Goal: Task Accomplishment & Management: Use online tool/utility

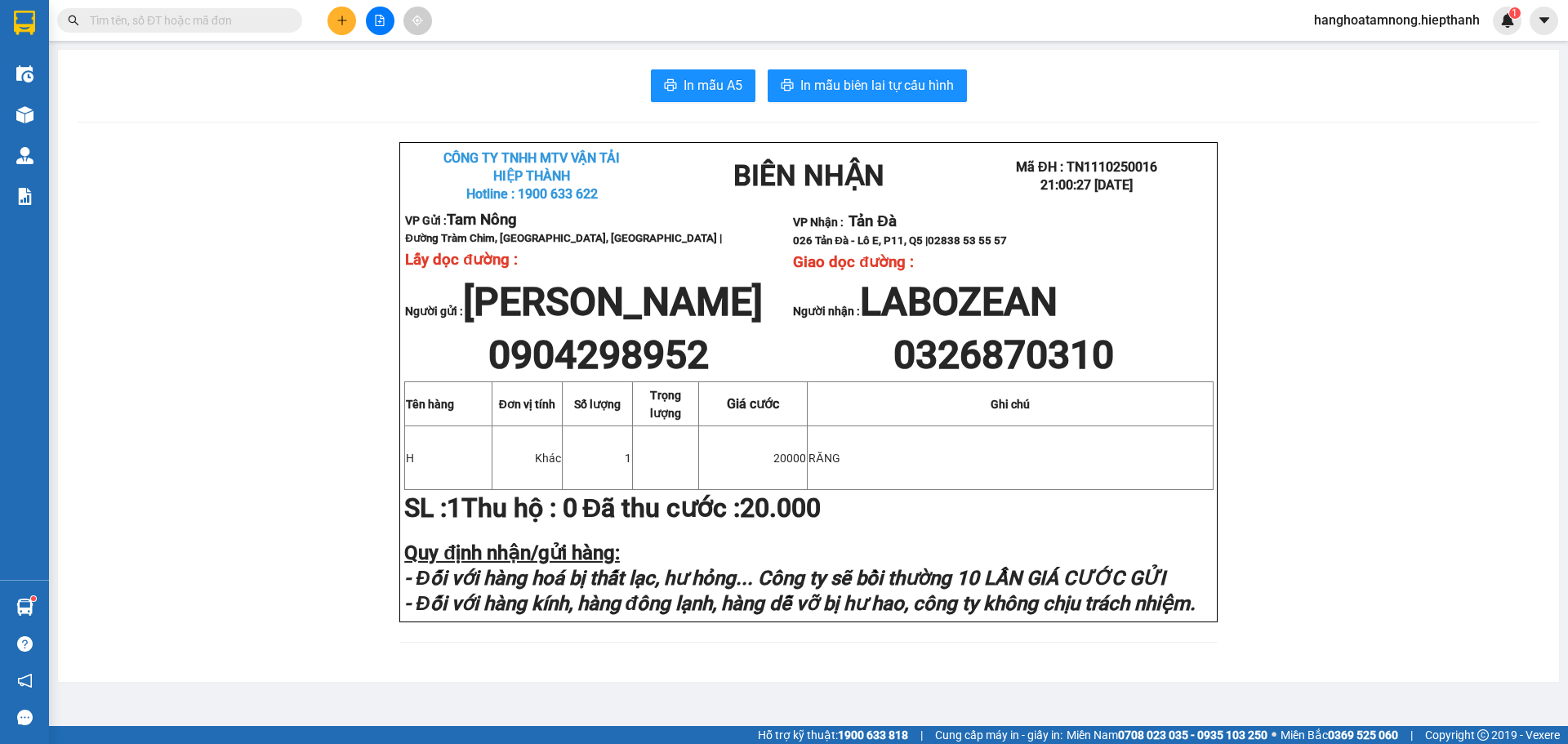
click at [388, 25] on button at bounding box center [380, 20] width 29 height 29
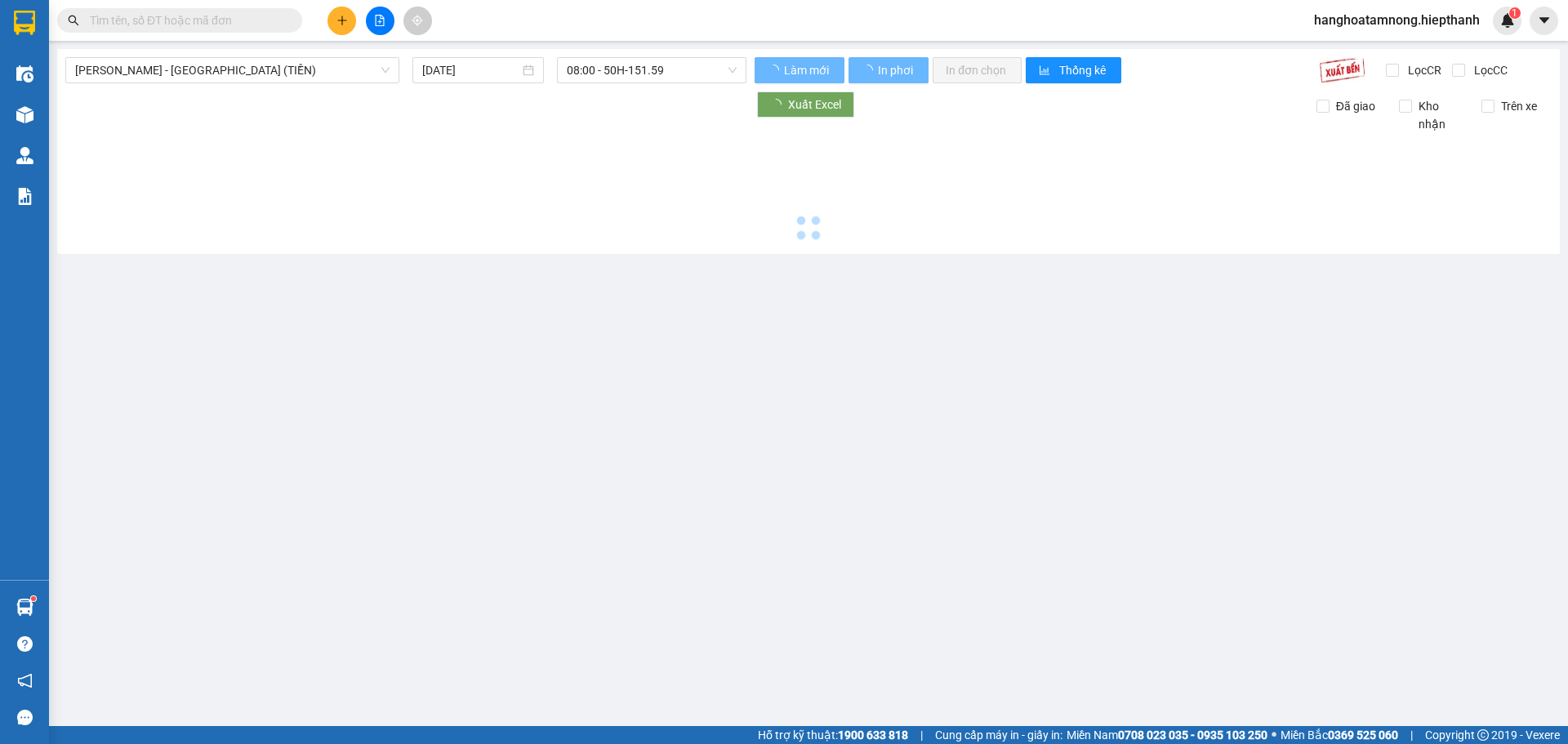
type input "[DATE]"
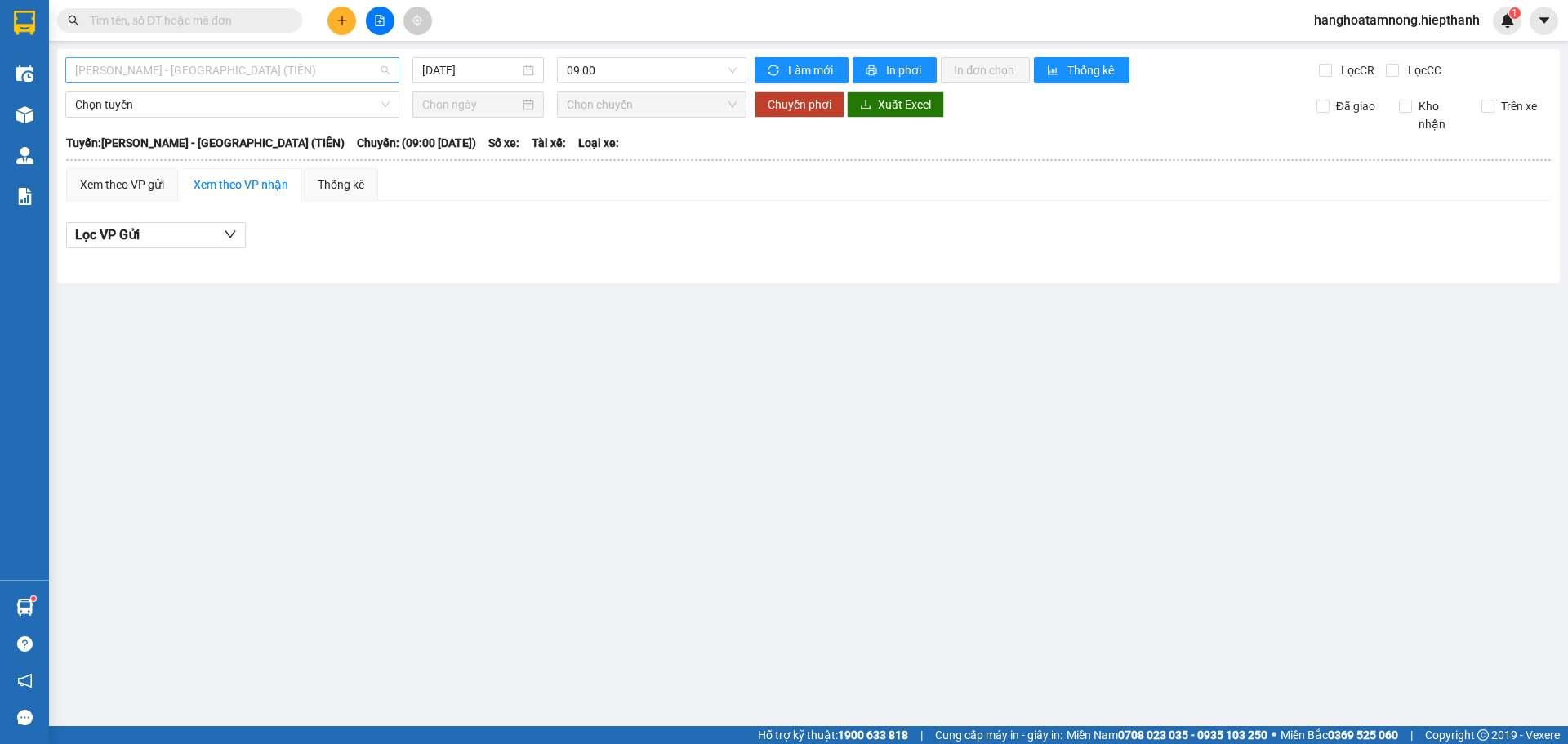
click at [113, 72] on span "[PERSON_NAME] - [GEOGRAPHIC_DATA] (TIỀN)" at bounding box center [232, 70] width 315 height 25
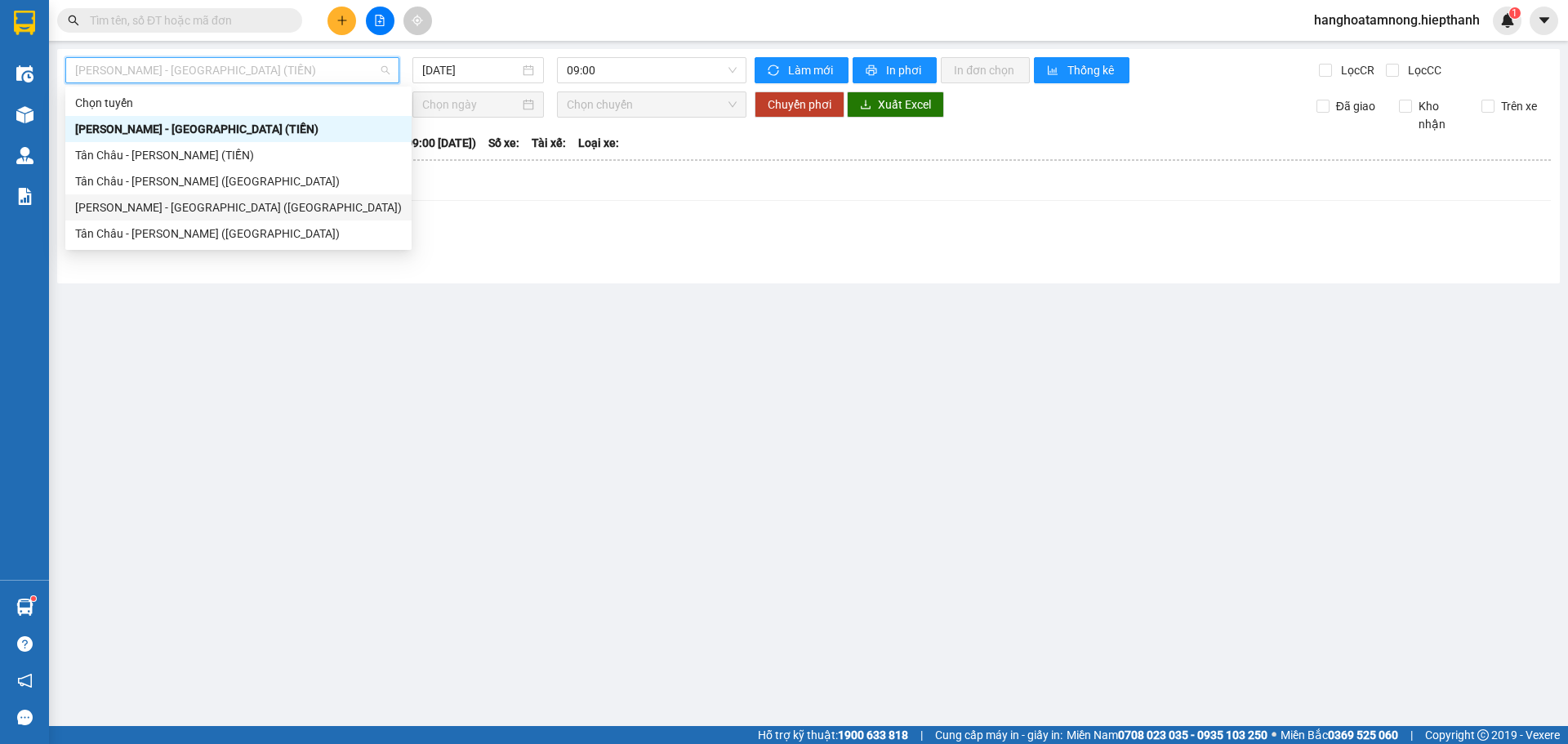
click at [119, 209] on div "[PERSON_NAME] - [GEOGRAPHIC_DATA] ([GEOGRAPHIC_DATA])" at bounding box center [238, 207] width 327 height 18
type input "[DATE]"
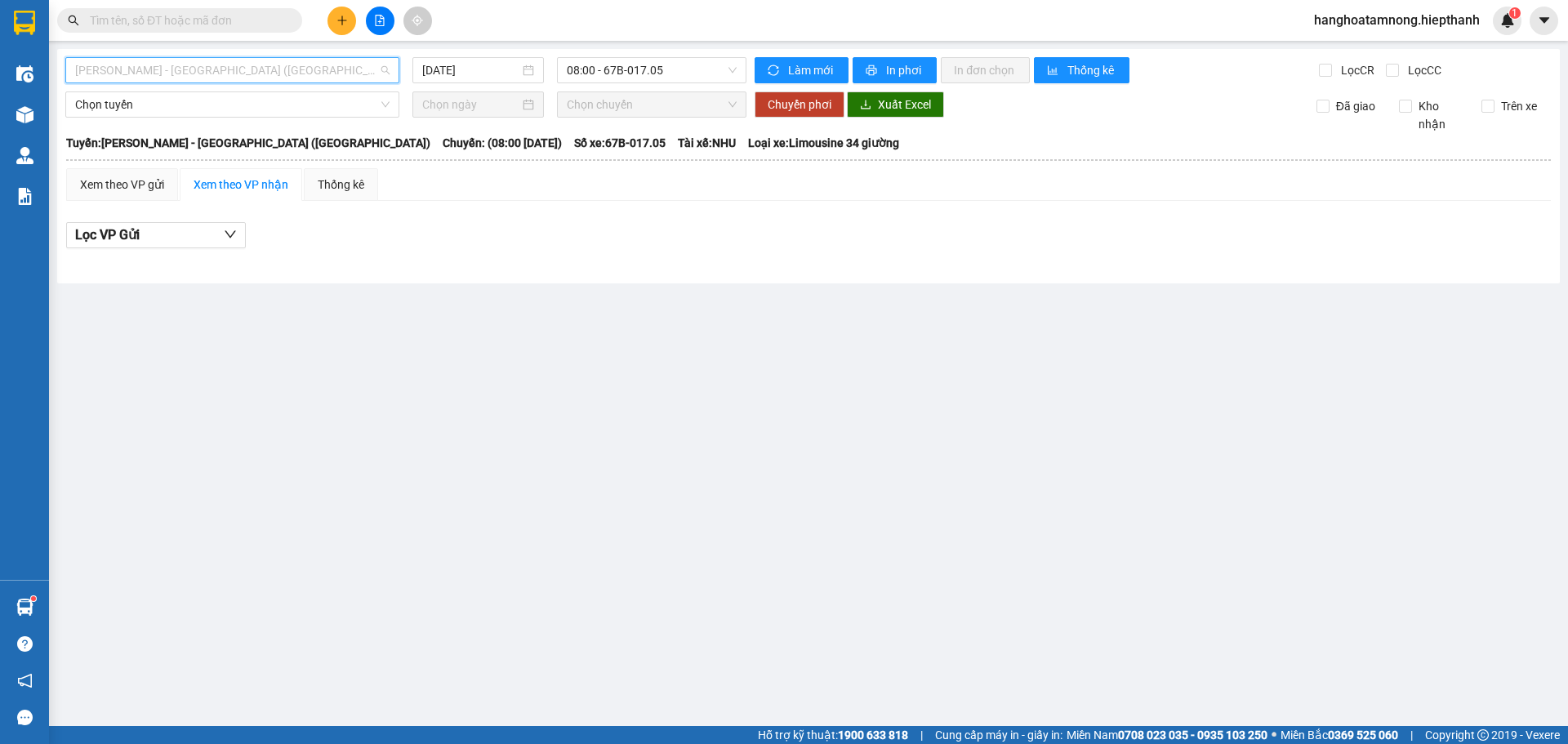
click at [117, 72] on span "[PERSON_NAME] - [GEOGRAPHIC_DATA] ([GEOGRAPHIC_DATA])" at bounding box center [232, 70] width 315 height 25
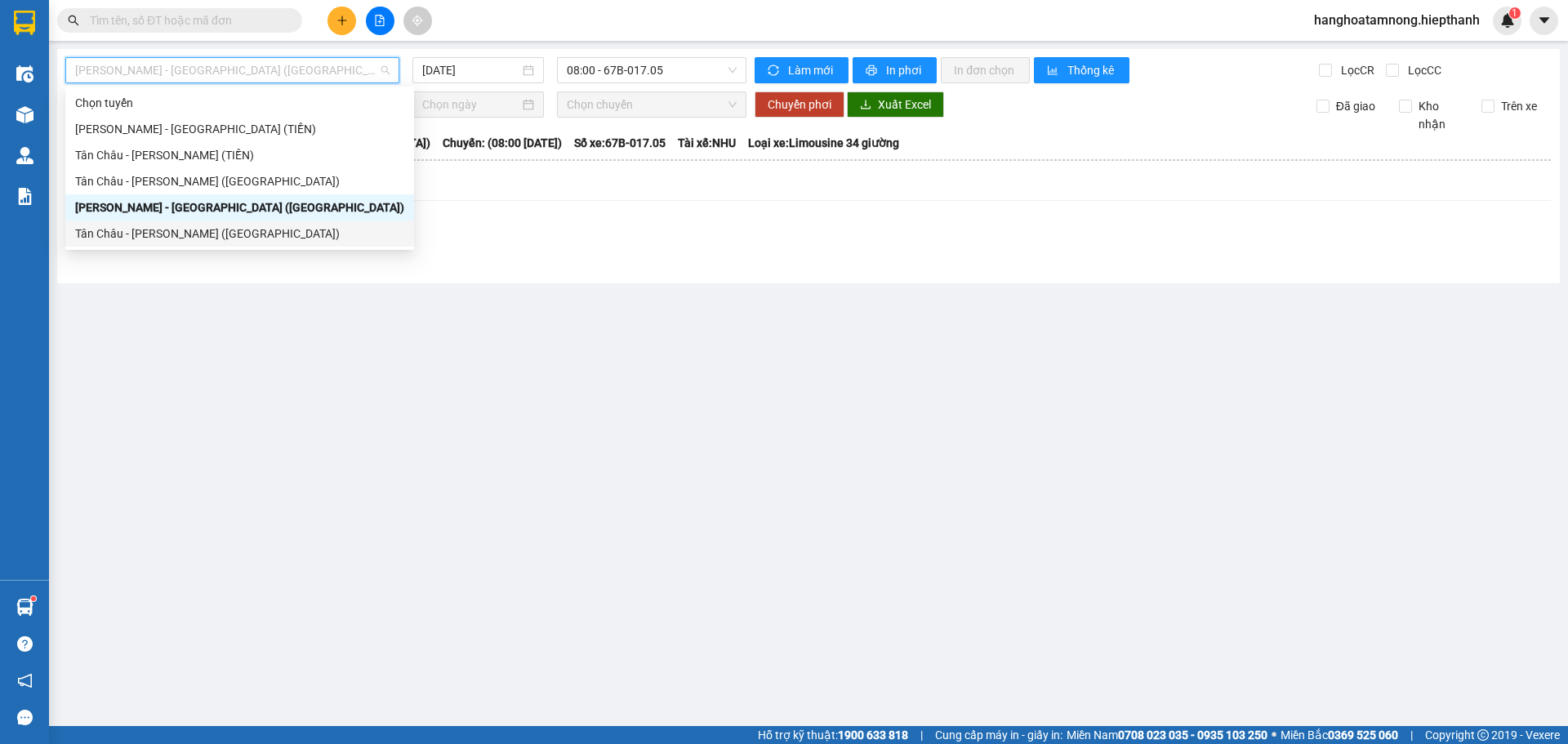
click at [144, 231] on div "Tân Châu - [PERSON_NAME] ([GEOGRAPHIC_DATA])" at bounding box center [239, 232] width 329 height 18
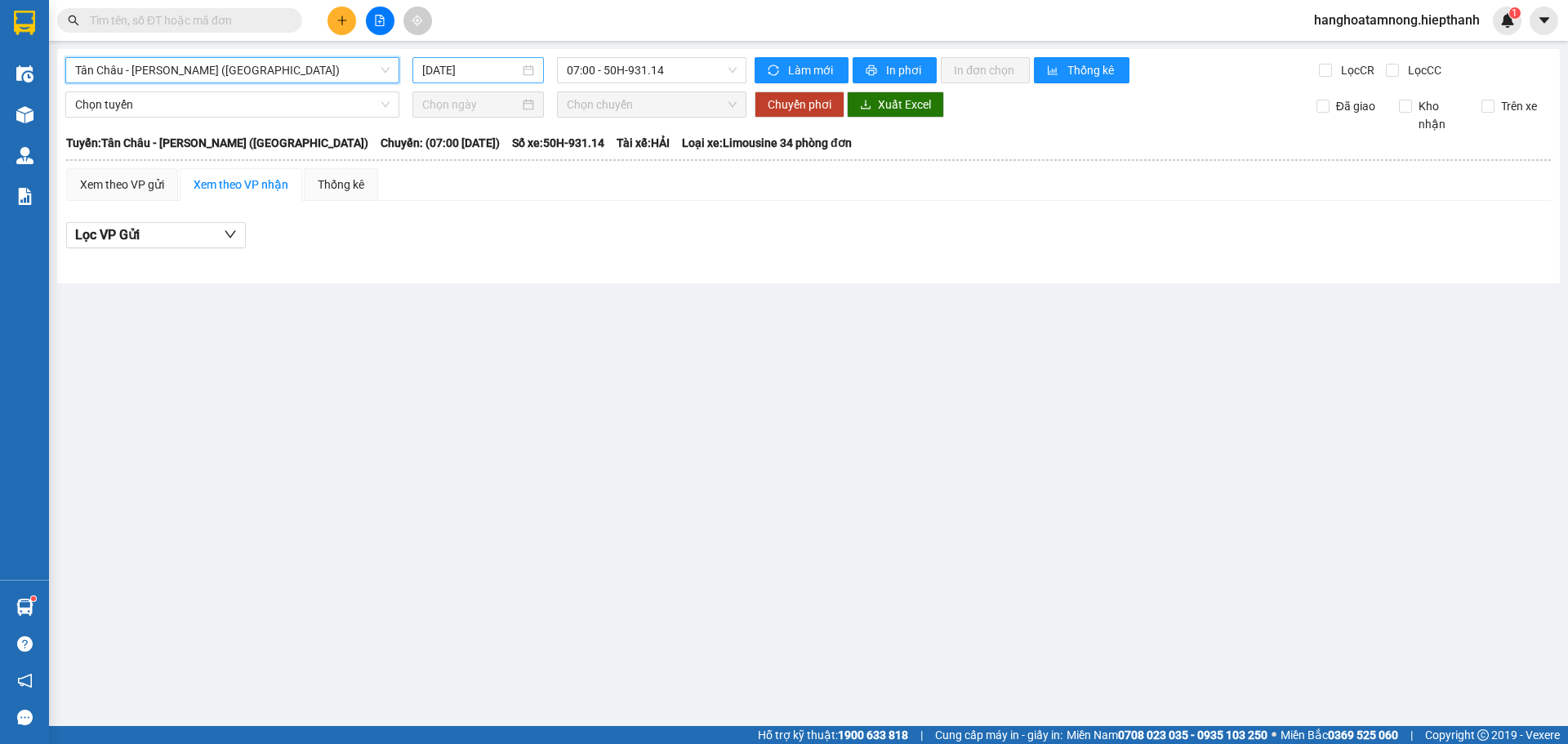
click at [495, 67] on input "[DATE]" at bounding box center [470, 69] width 97 height 18
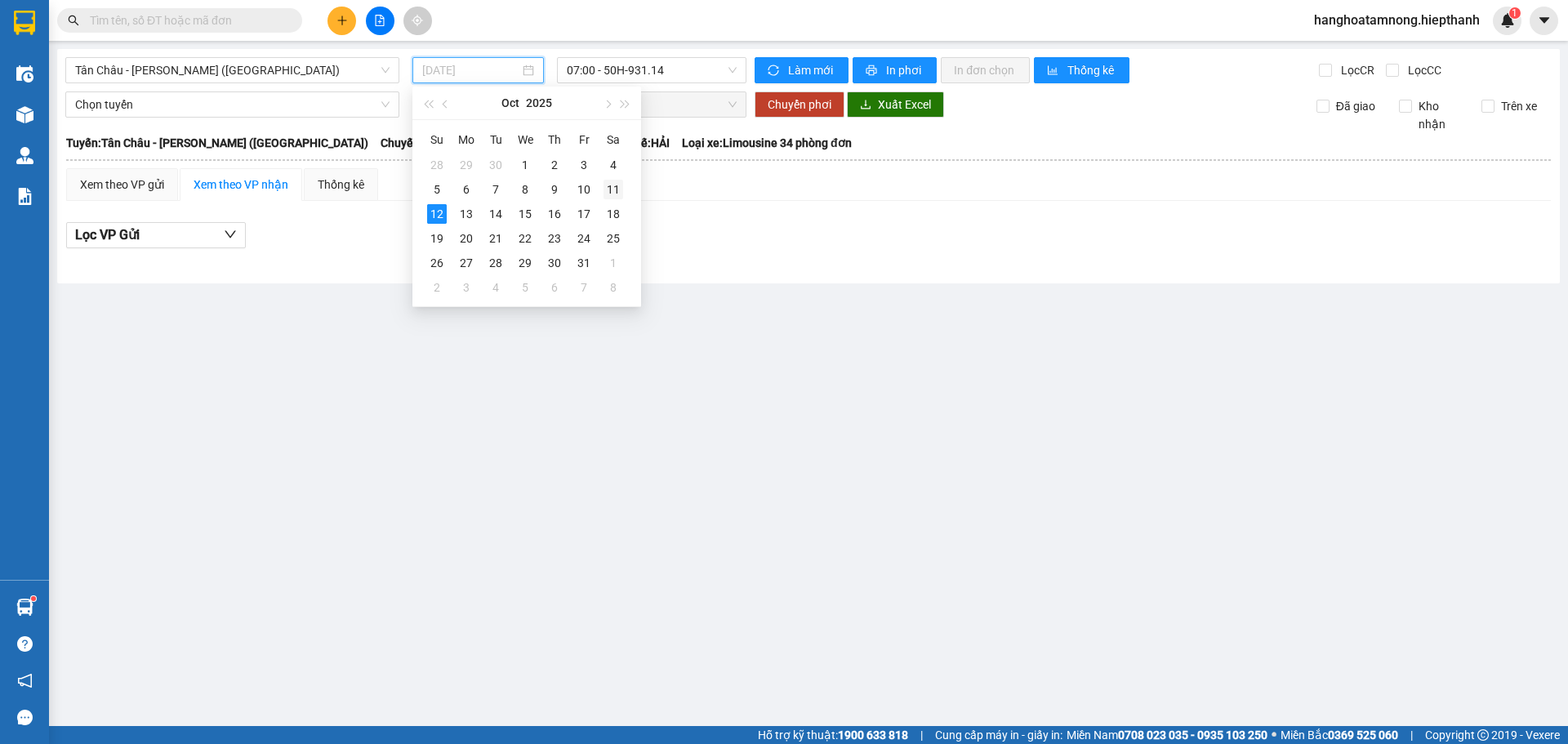
click at [607, 187] on div "11" at bounding box center [612, 189] width 19 height 19
type input "[DATE]"
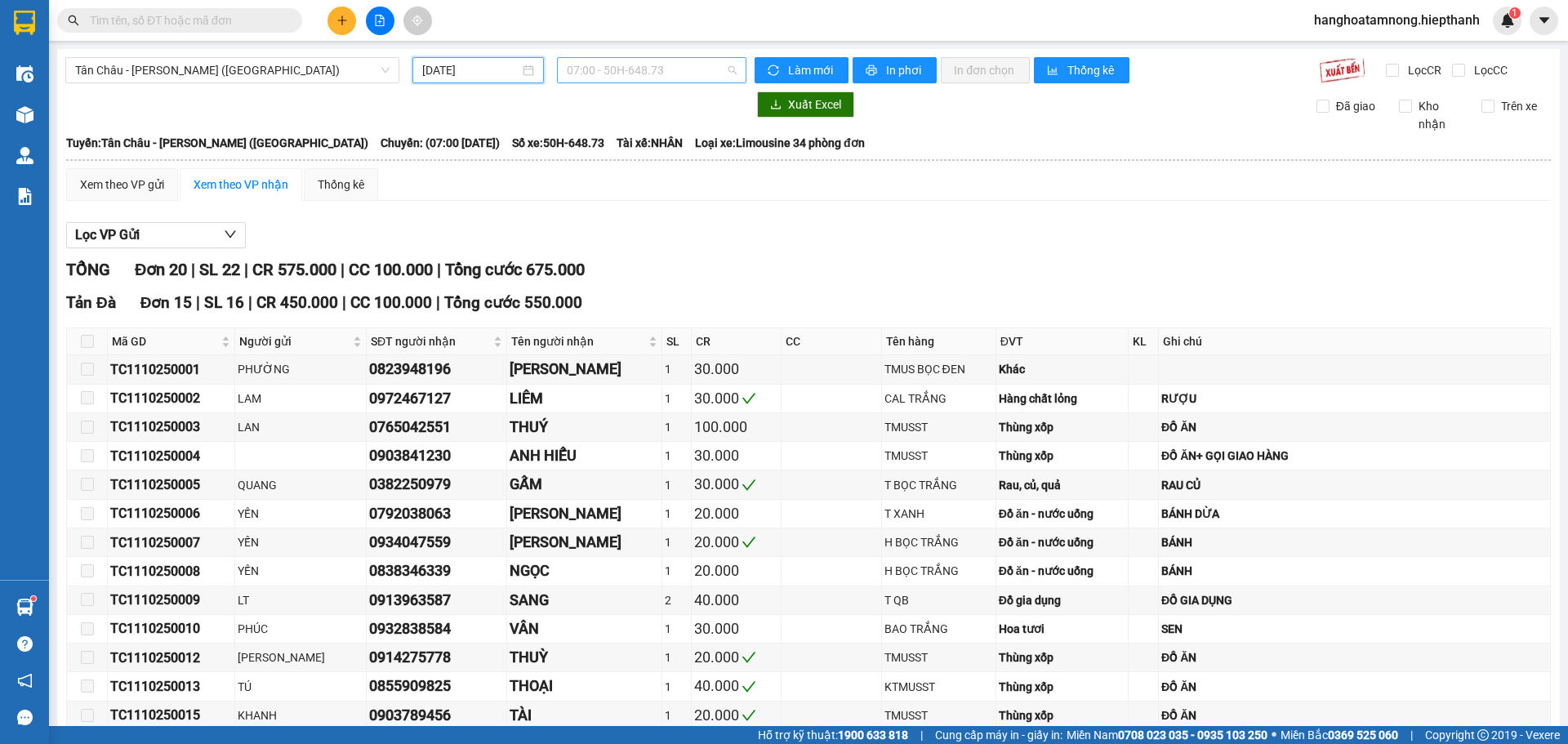
click at [639, 77] on span "07:00 - 50H-648.73" at bounding box center [651, 70] width 170 height 25
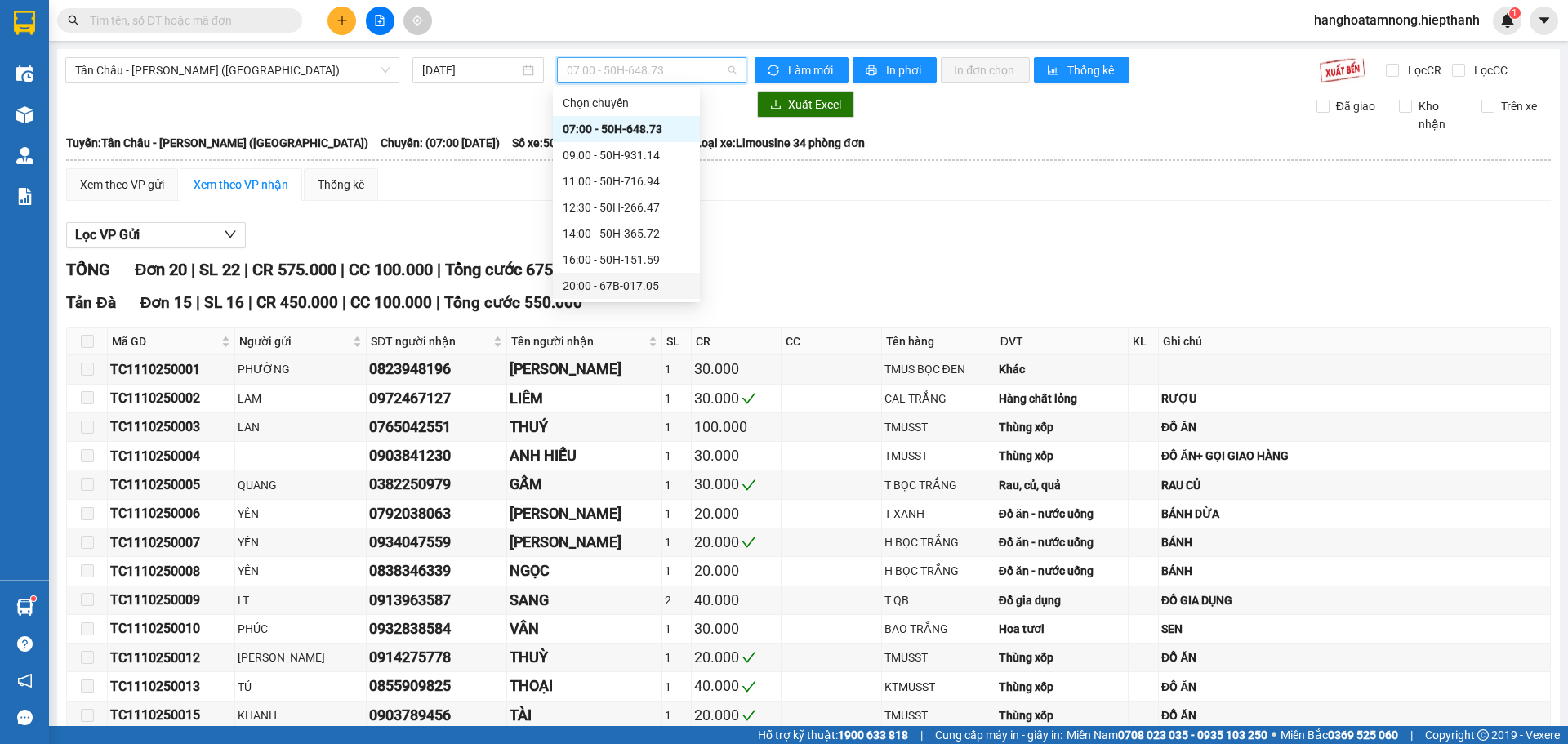
click at [600, 285] on div "20:00 - 67B-017.05" at bounding box center [626, 285] width 127 height 18
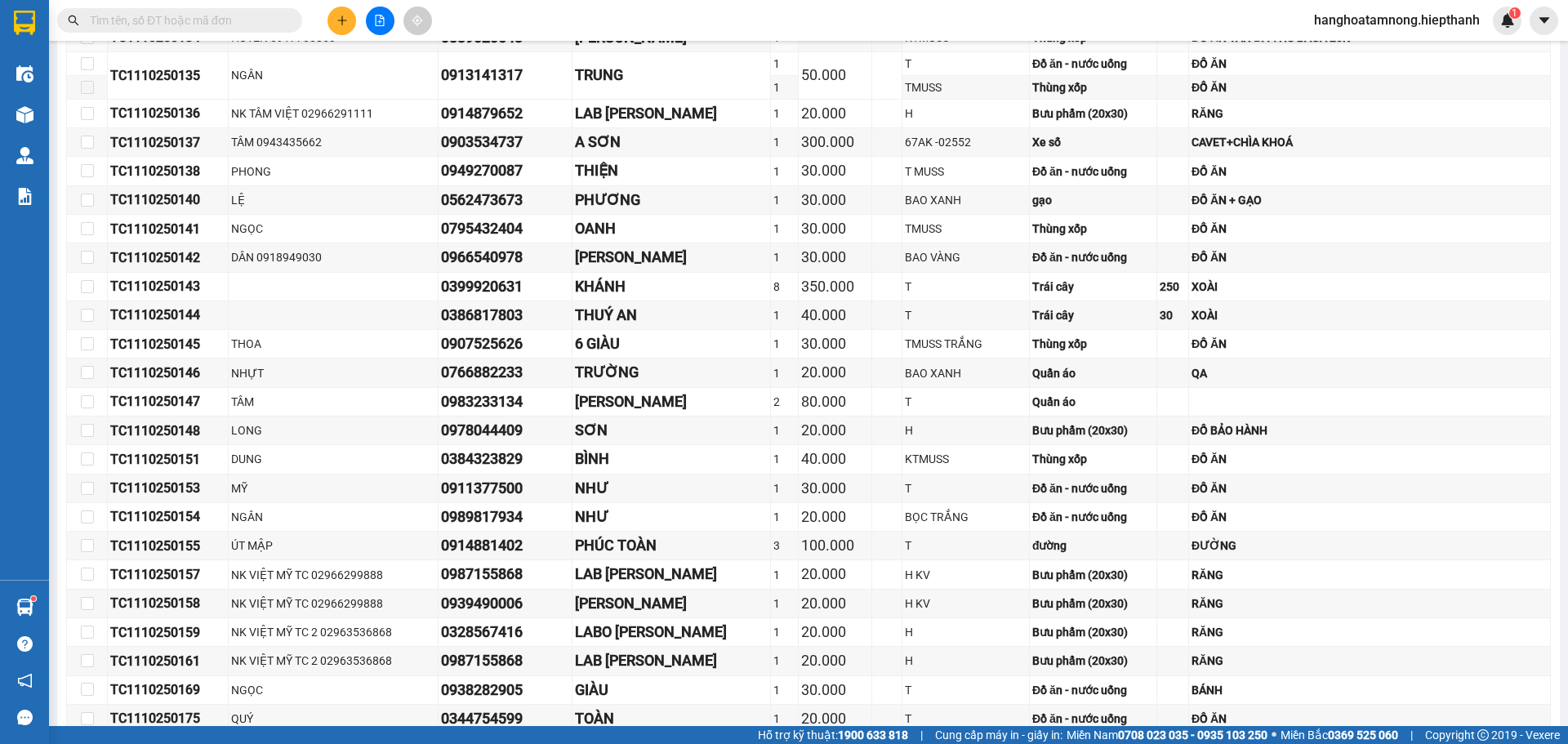
scroll to position [351, 0]
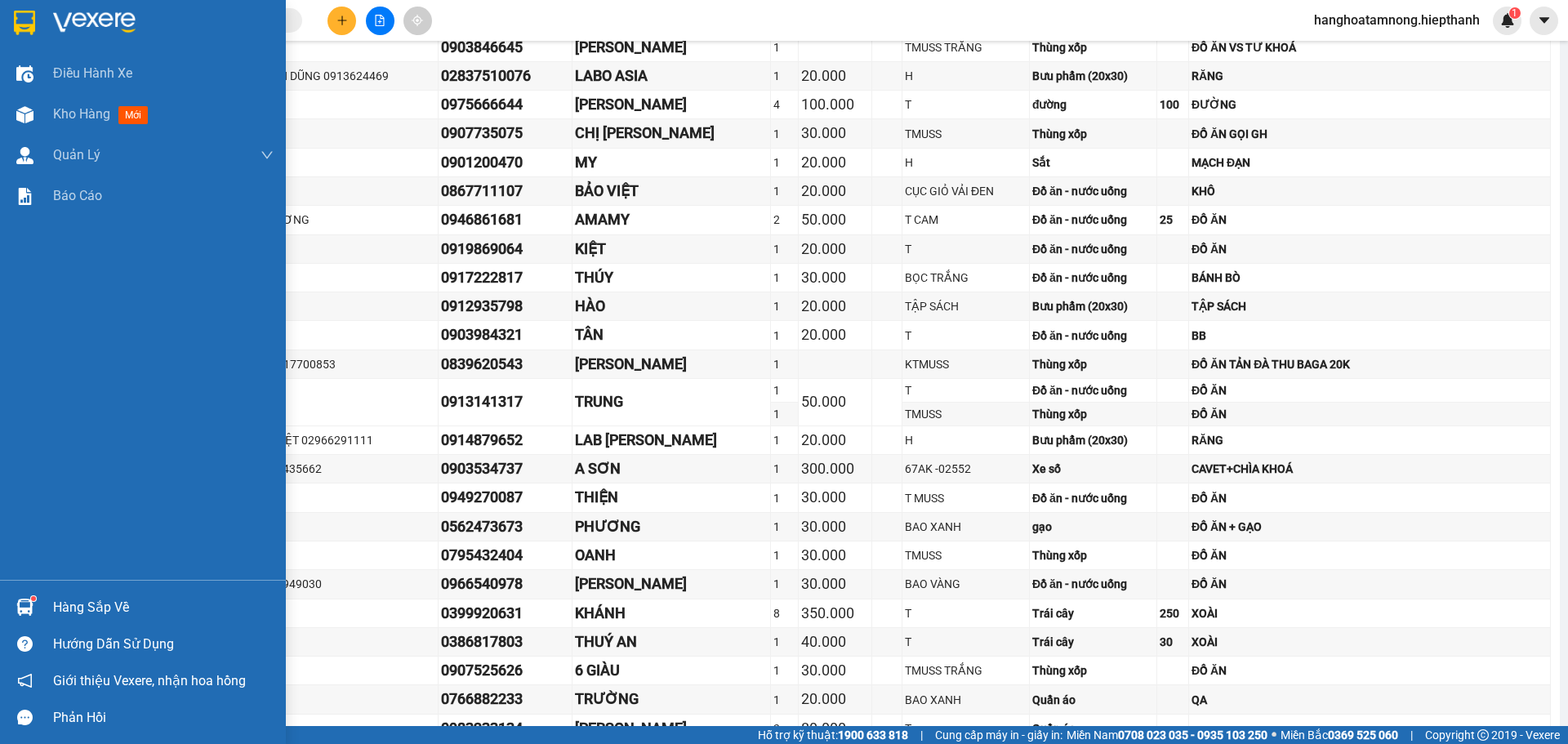
click at [77, 22] on img at bounding box center [94, 23] width 82 height 25
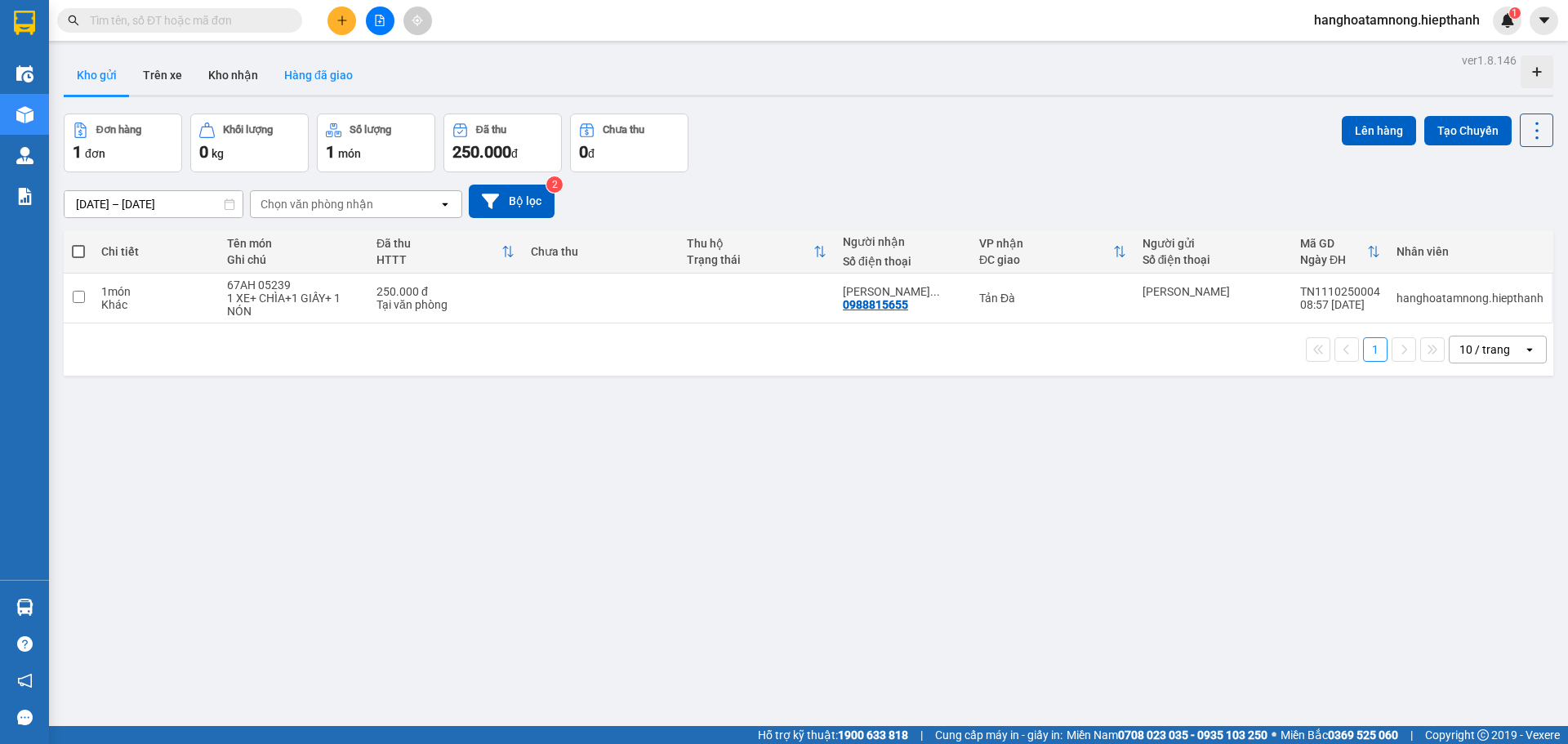
click at [310, 75] on button "Hàng đã giao" at bounding box center [318, 75] width 95 height 39
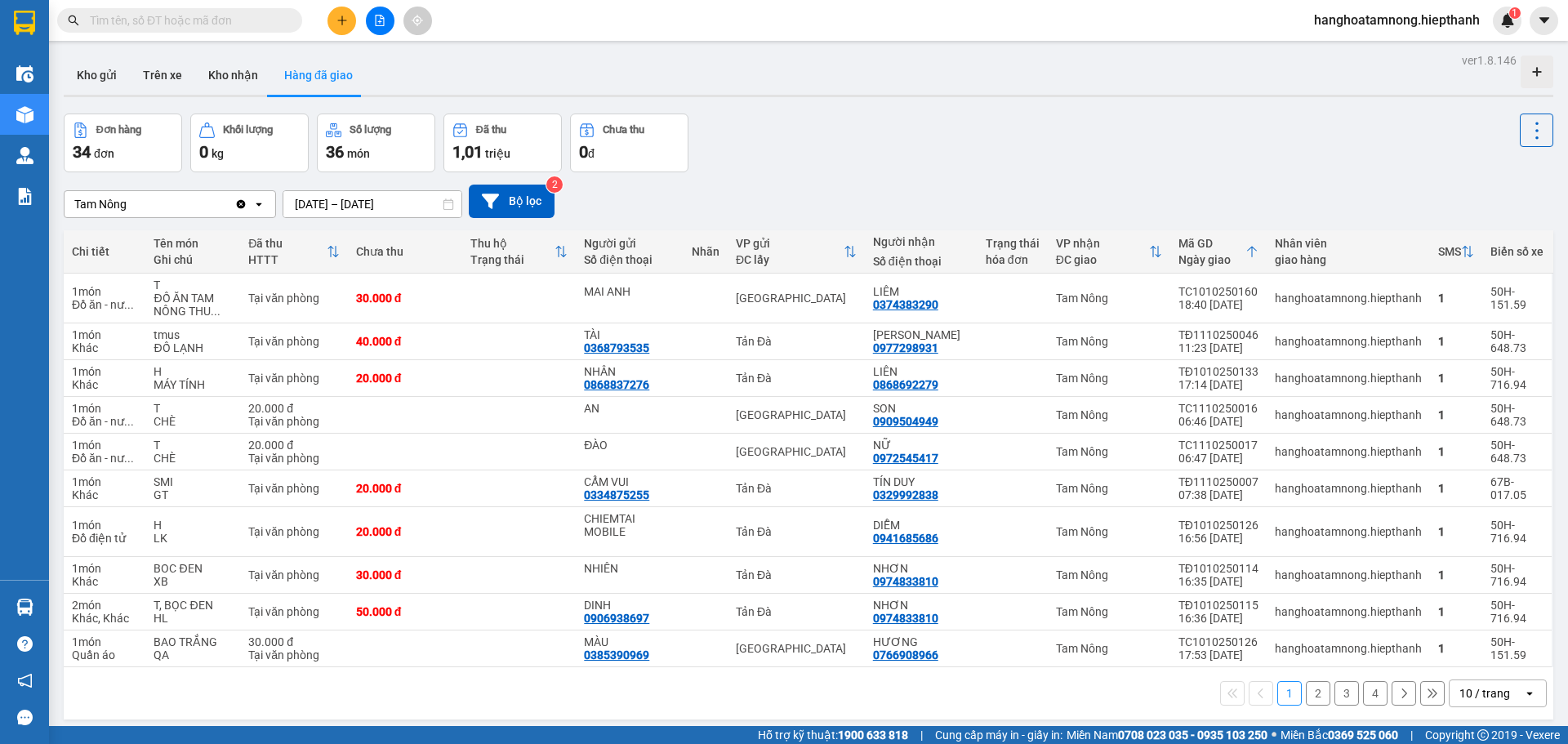
click at [403, 202] on input "10/10/2025 – 12/10/2025" at bounding box center [372, 204] width 178 height 26
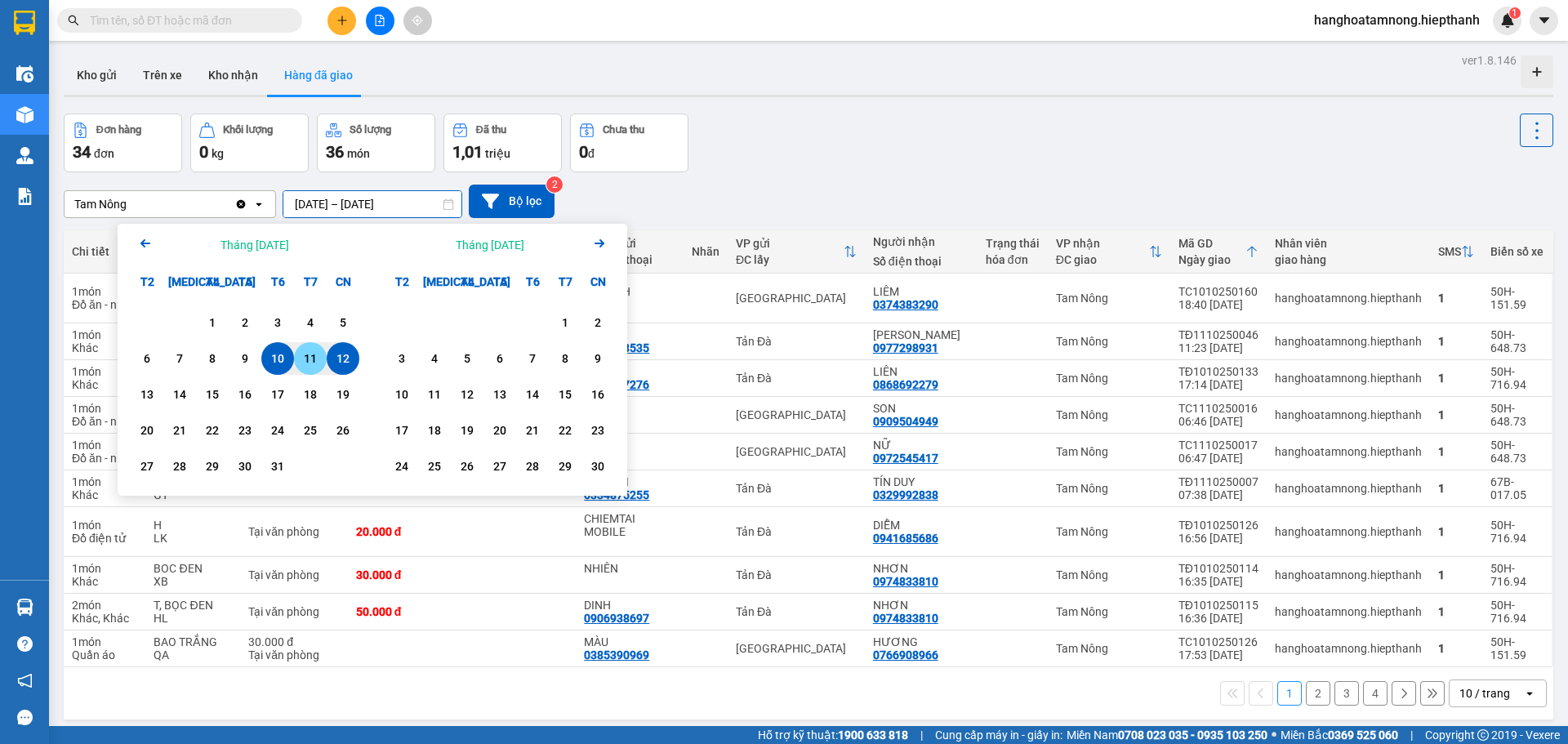
click at [315, 364] on div "11" at bounding box center [310, 358] width 23 height 19
type input "11/10/2025 – 11/10/2025"
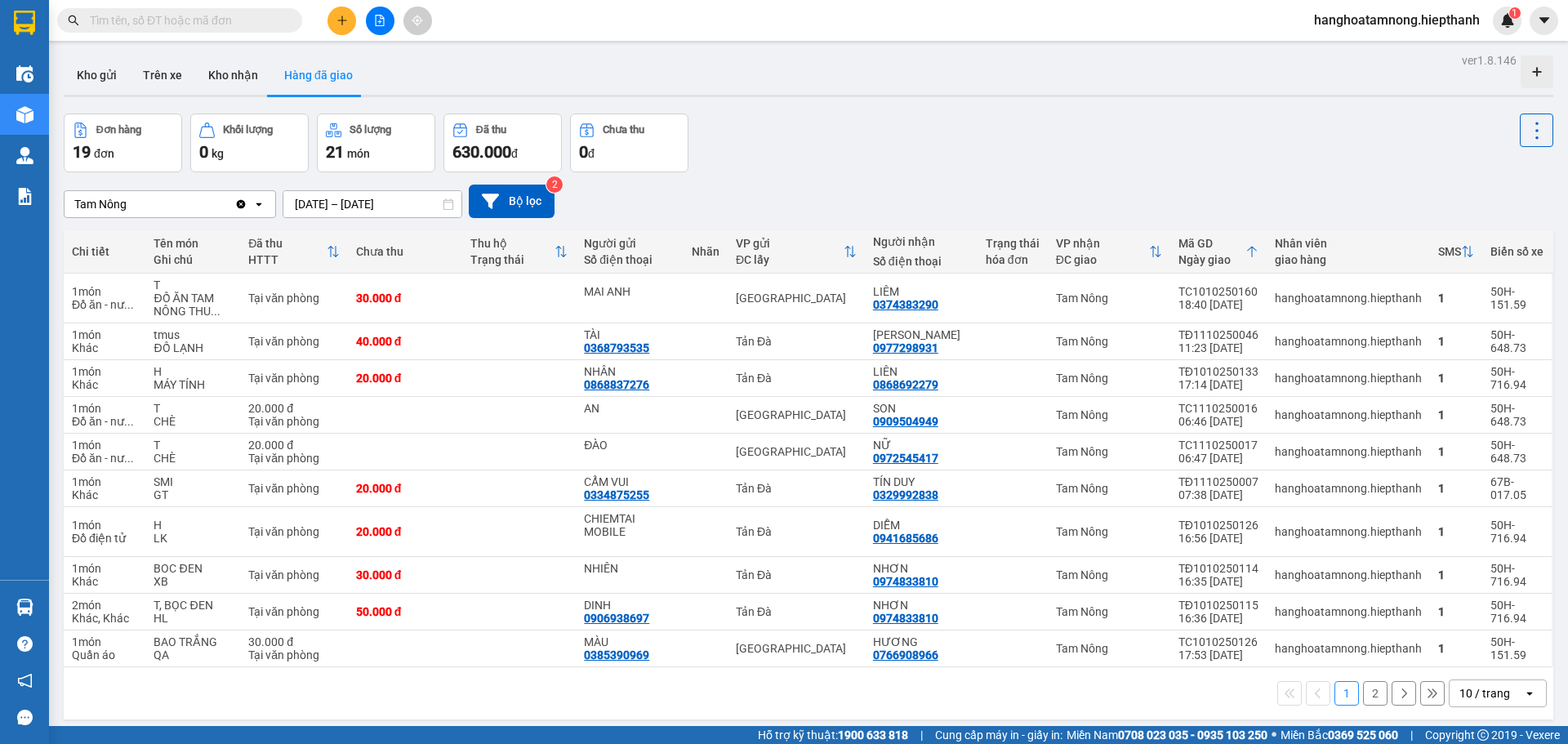
click at [202, 18] on input "text" at bounding box center [185, 19] width 193 height 18
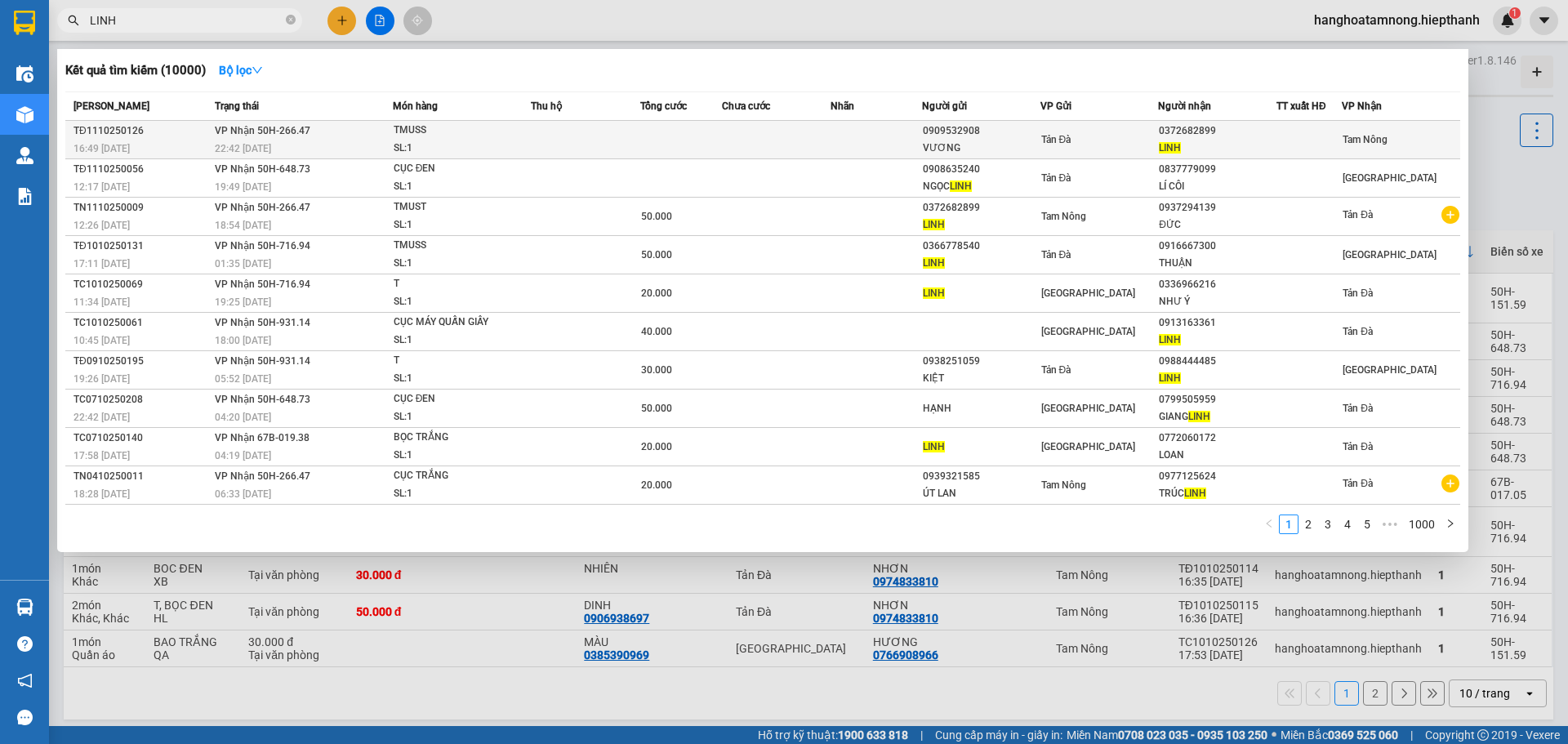
type input "LINH"
click at [687, 136] on td at bounding box center [681, 140] width 82 height 39
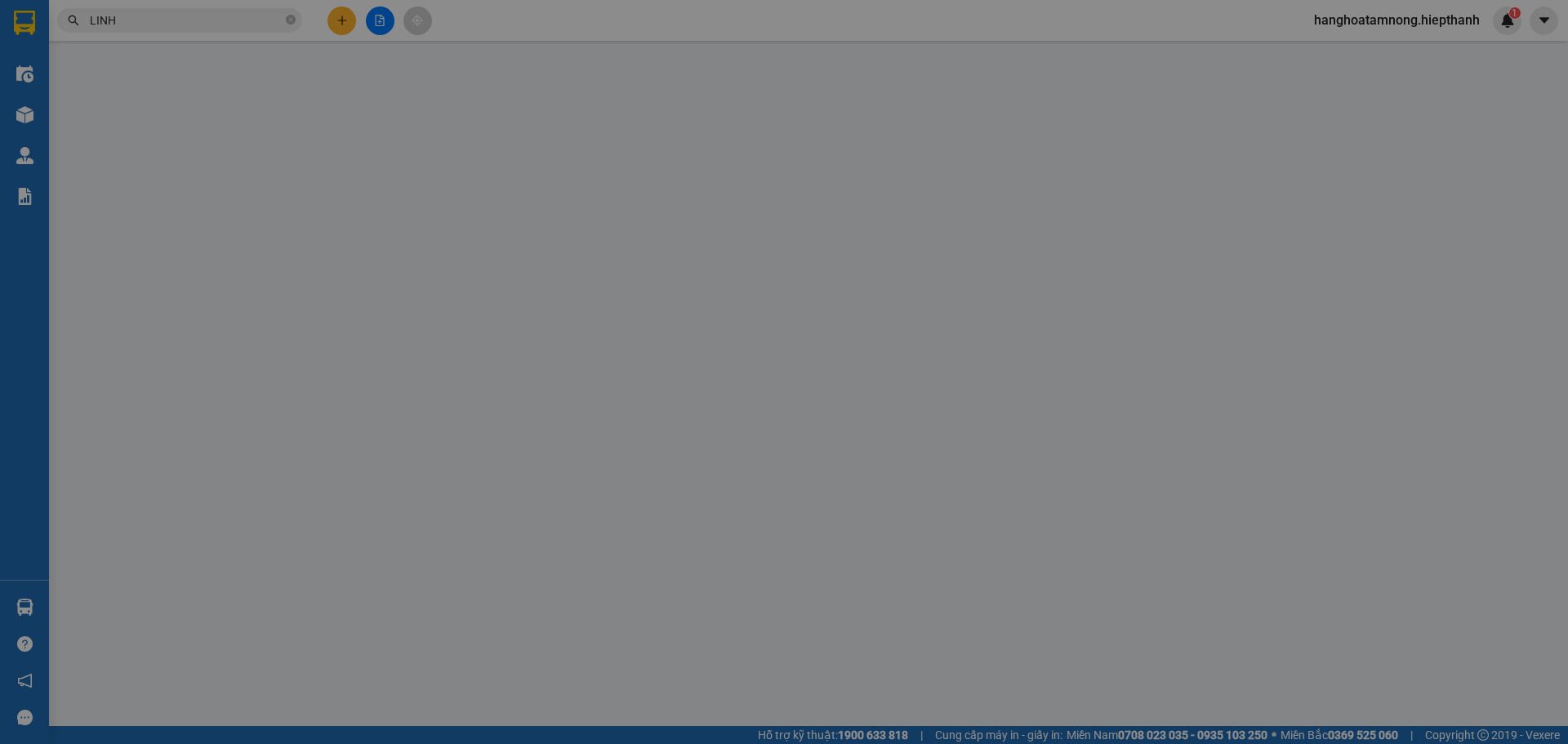
type input "0909532908"
type input "VƯƠNG"
type input "0372682899"
type input "LINH"
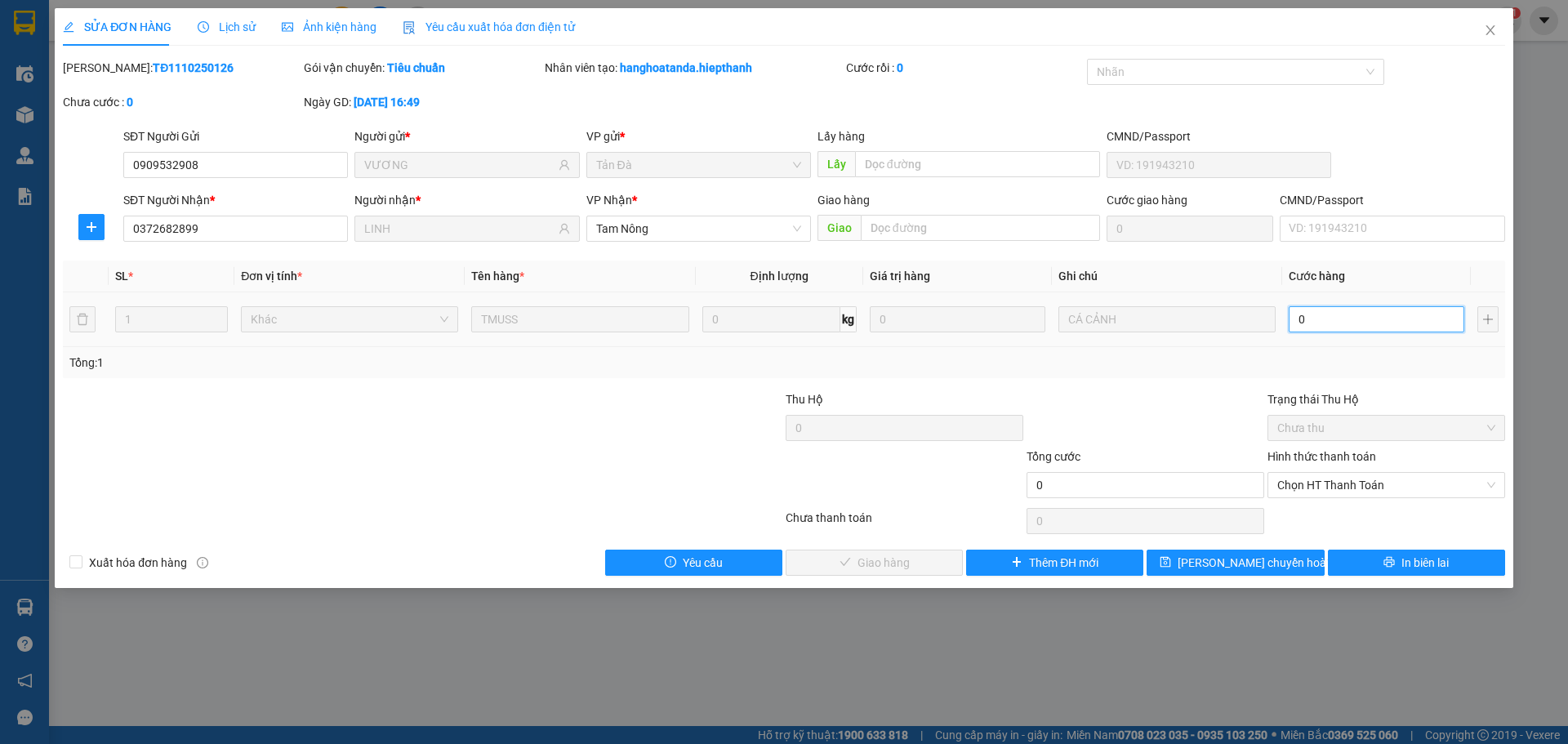
click at [1318, 330] on input "0" at bounding box center [1376, 319] width 175 height 26
type input "1"
click at [1309, 489] on span "Chọn HT Thanh Toán" at bounding box center [1386, 485] width 218 height 25
type input "1"
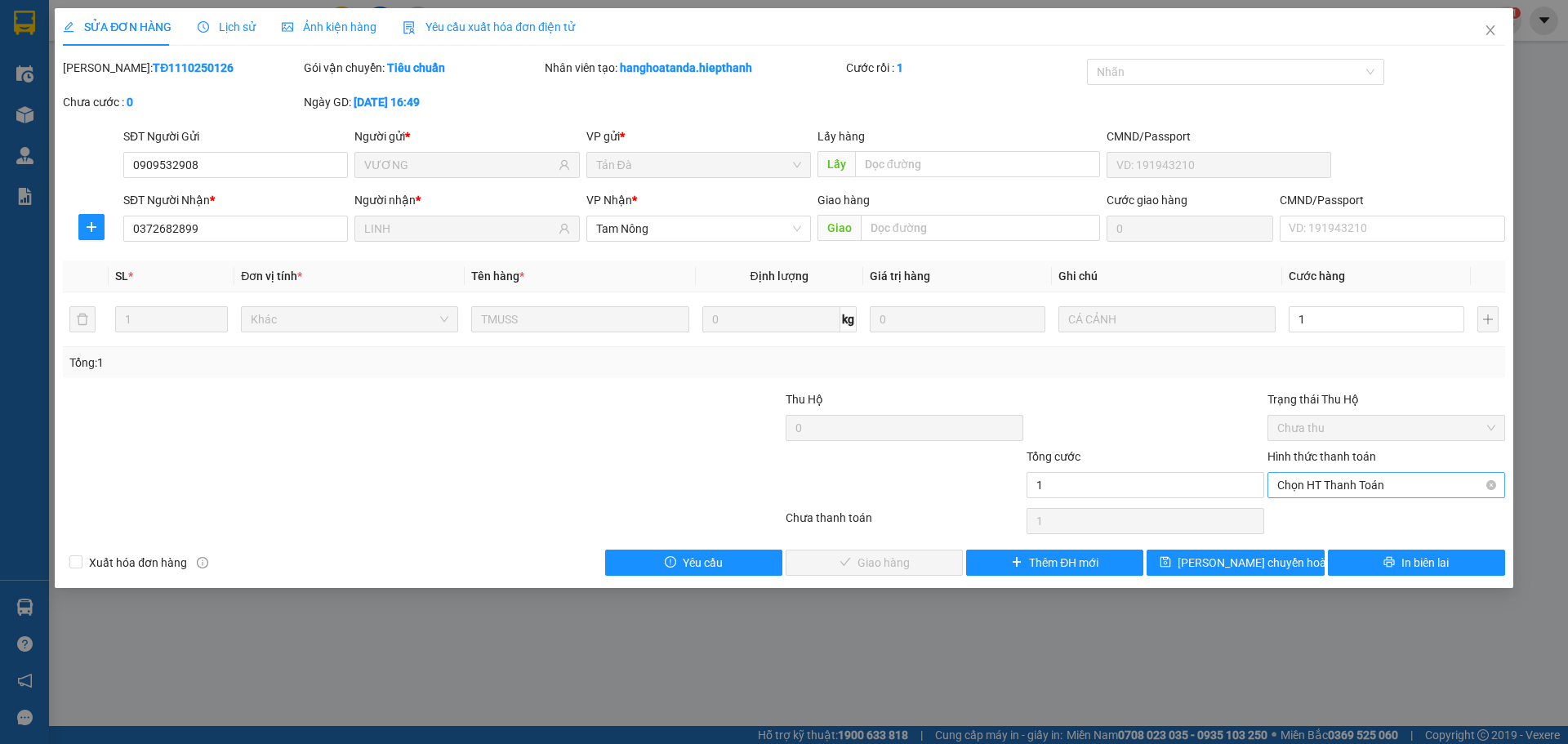
type input "1.000"
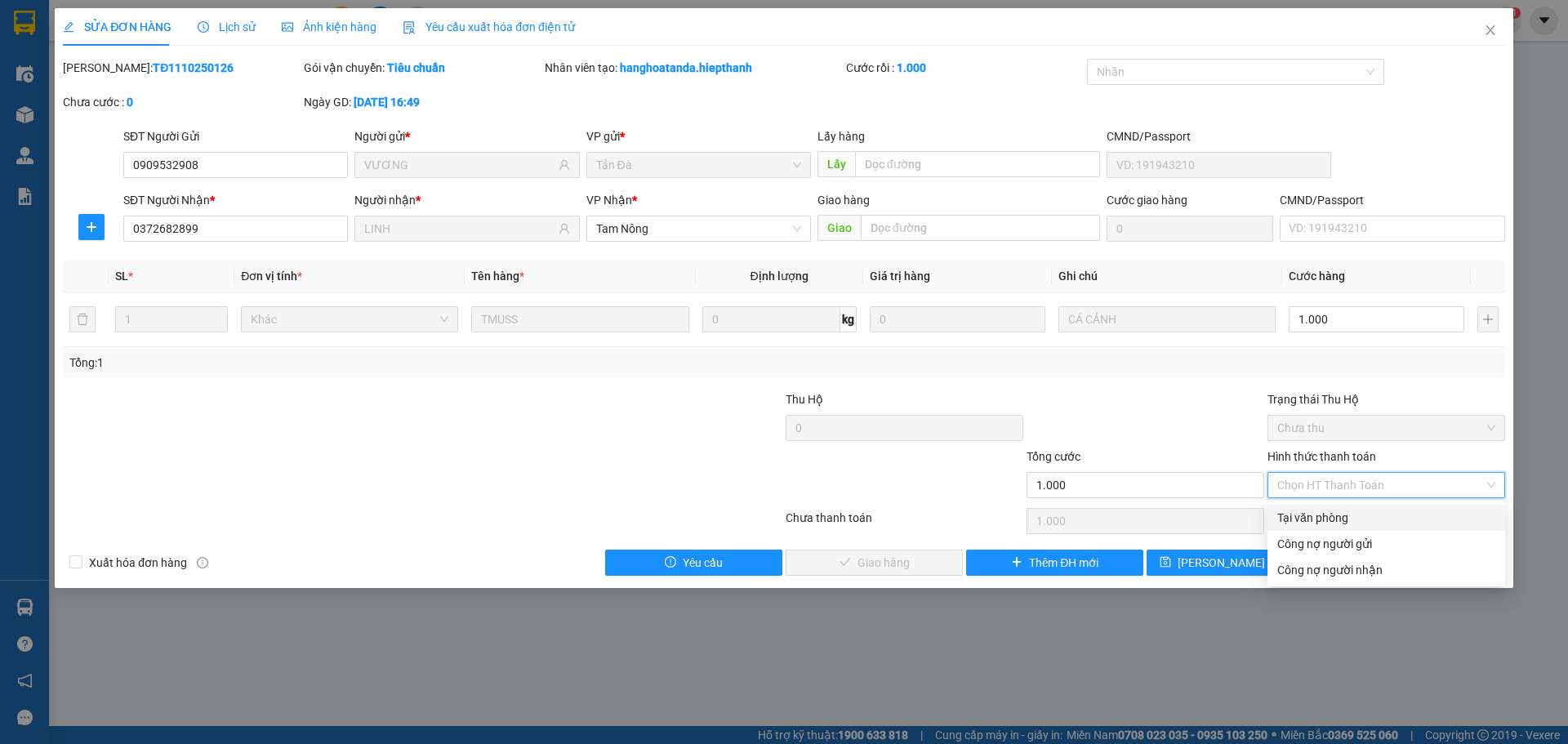
click at [1320, 523] on div "Tại văn phòng" at bounding box center [1386, 517] width 218 height 18
type input "0"
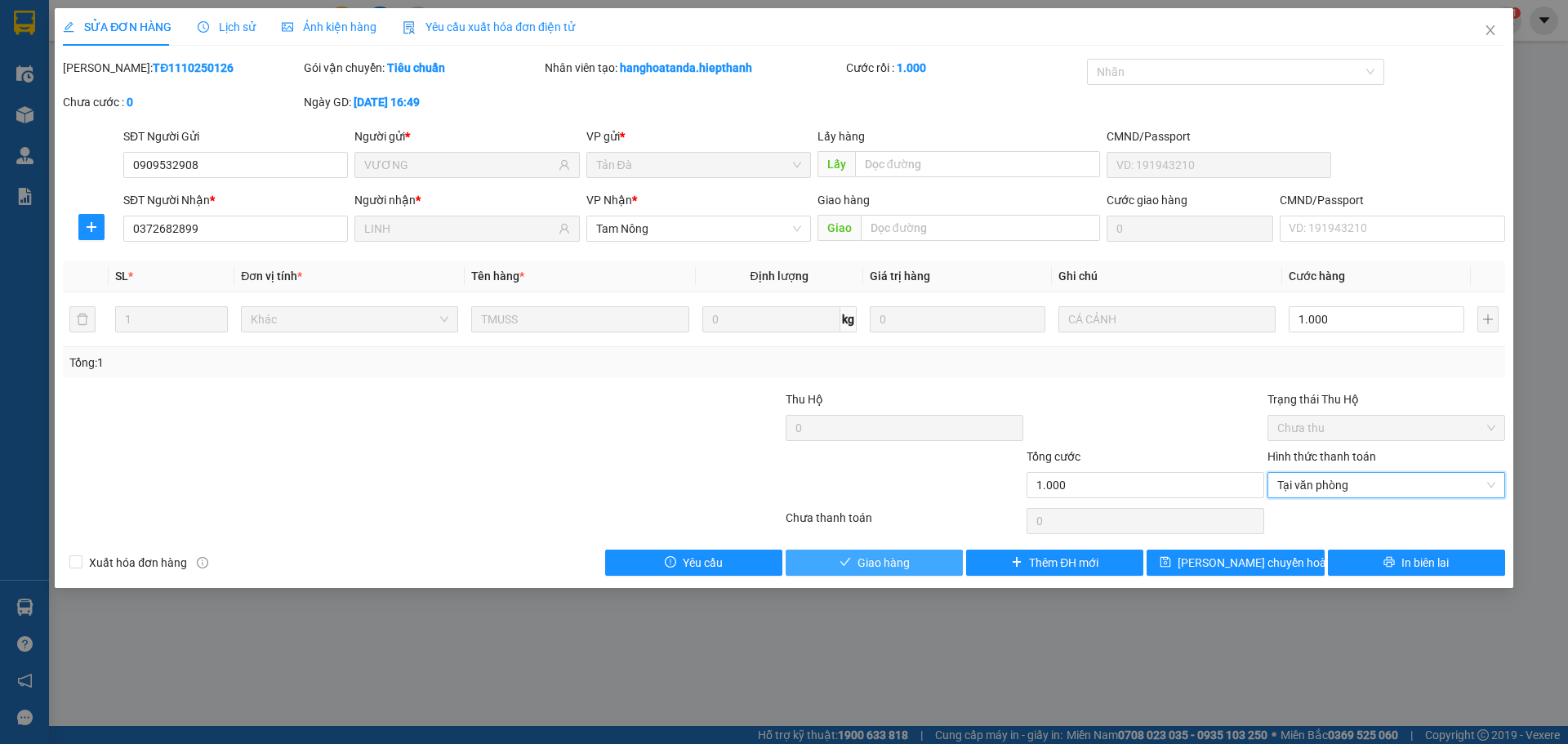
click at [892, 565] on span "Giao hàng" at bounding box center [884, 561] width 53 height 18
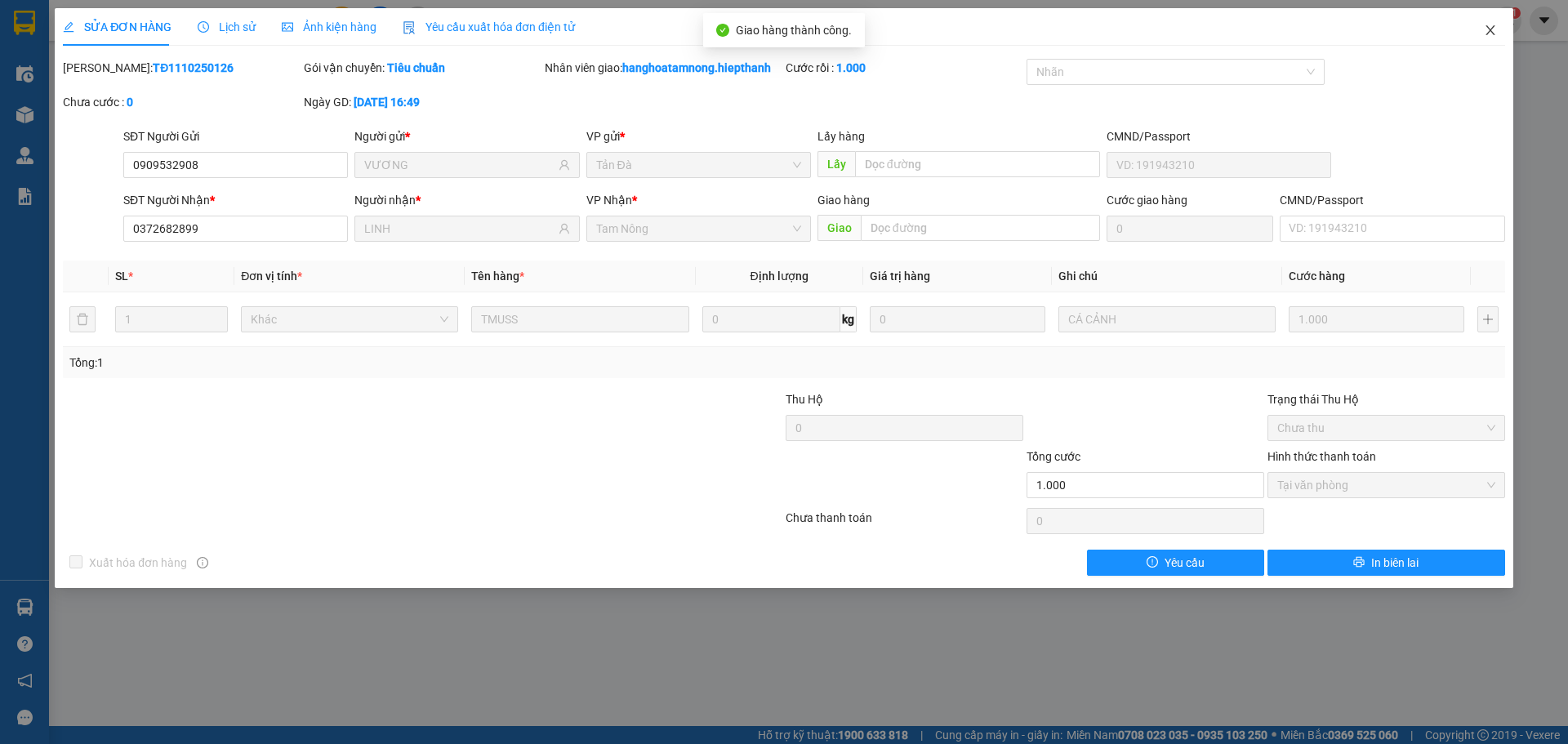
click at [1489, 25] on icon "close" at bounding box center [1491, 30] width 13 height 13
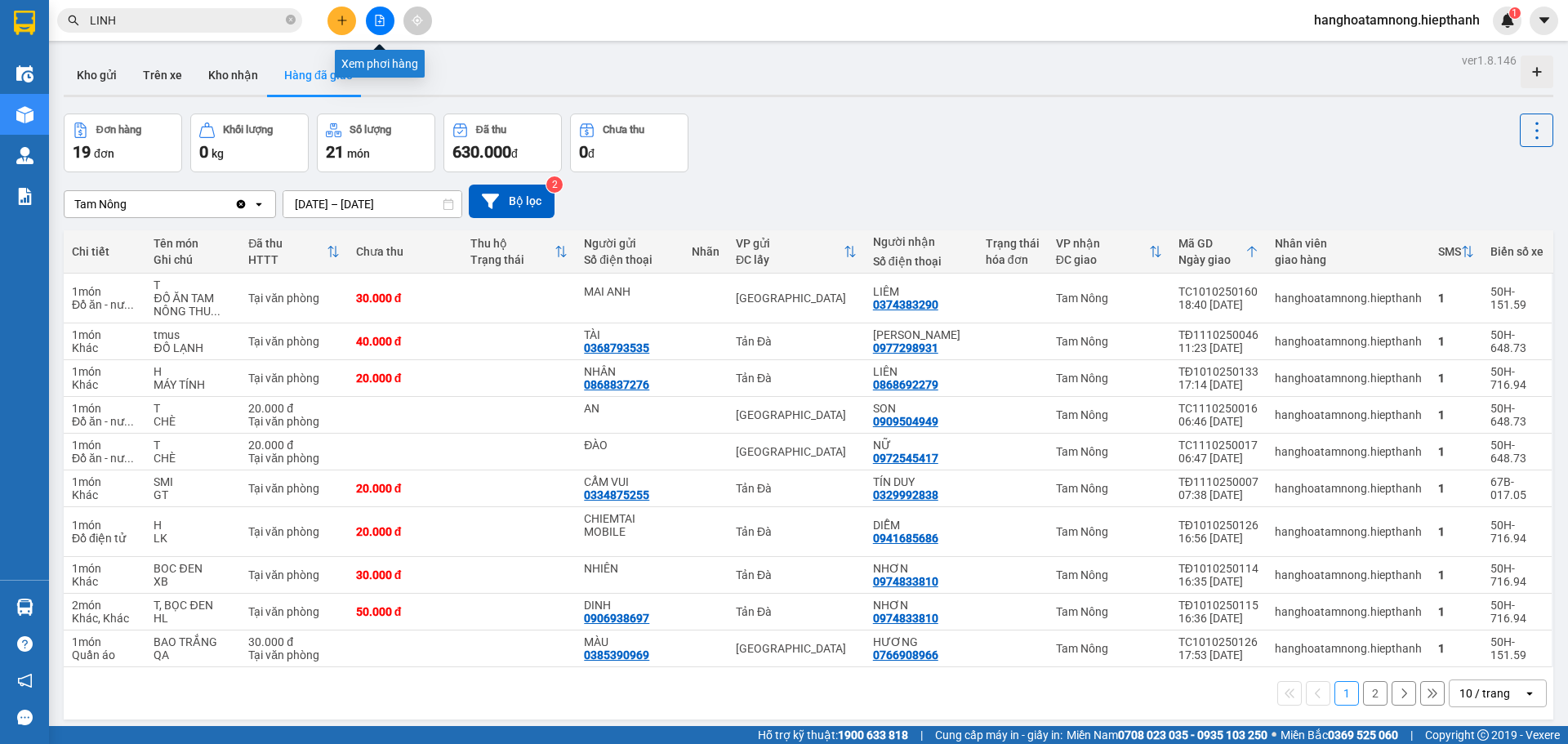
click at [369, 21] on button at bounding box center [380, 20] width 29 height 29
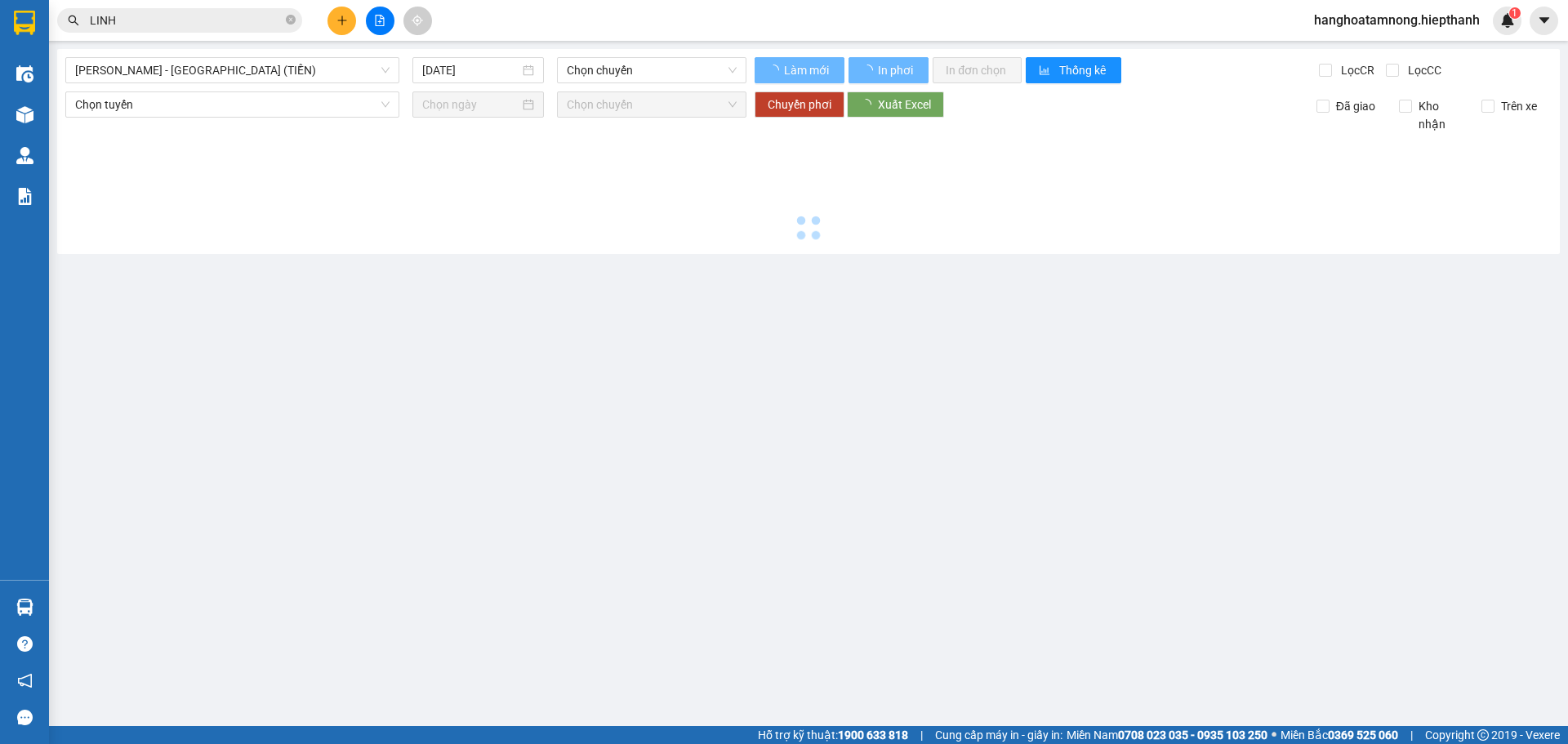
type input "[DATE]"
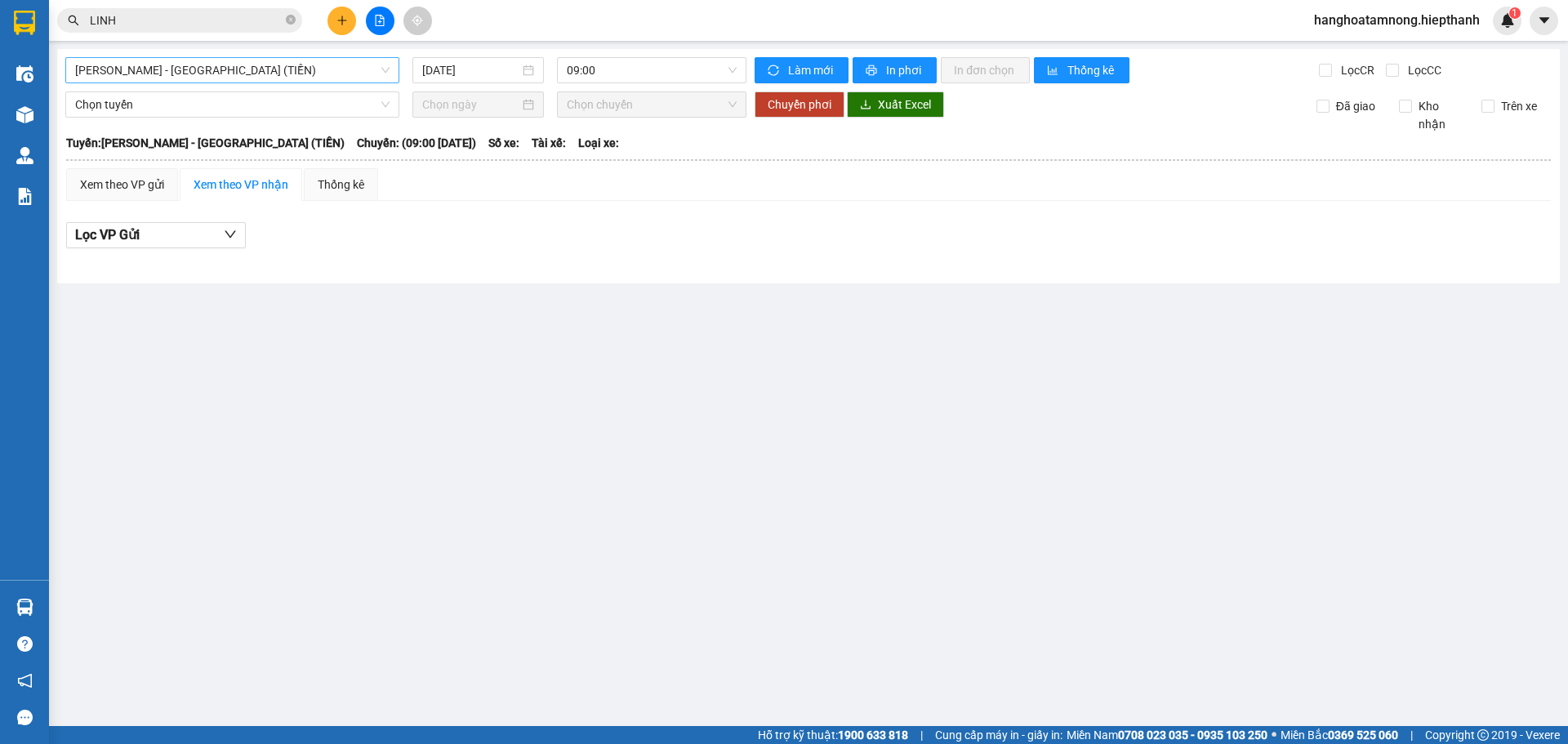
drag, startPoint x: 247, startPoint y: 72, endPoint x: 238, endPoint y: 63, distance: 12.7
click at [247, 73] on span "[PERSON_NAME] - [GEOGRAPHIC_DATA] (TIỀN)" at bounding box center [232, 70] width 315 height 25
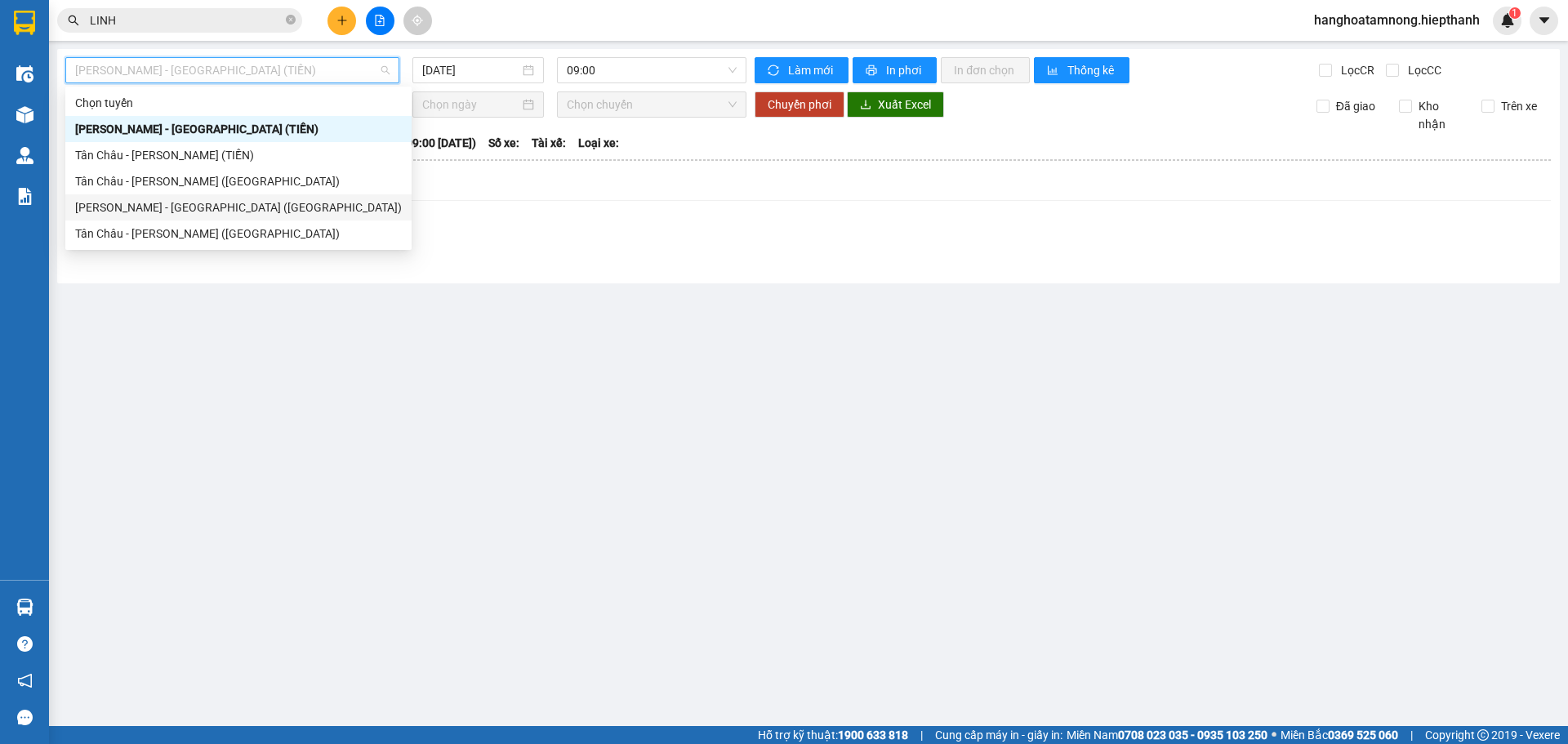
click at [150, 207] on div "[PERSON_NAME] - [GEOGRAPHIC_DATA] ([GEOGRAPHIC_DATA])" at bounding box center [238, 207] width 327 height 18
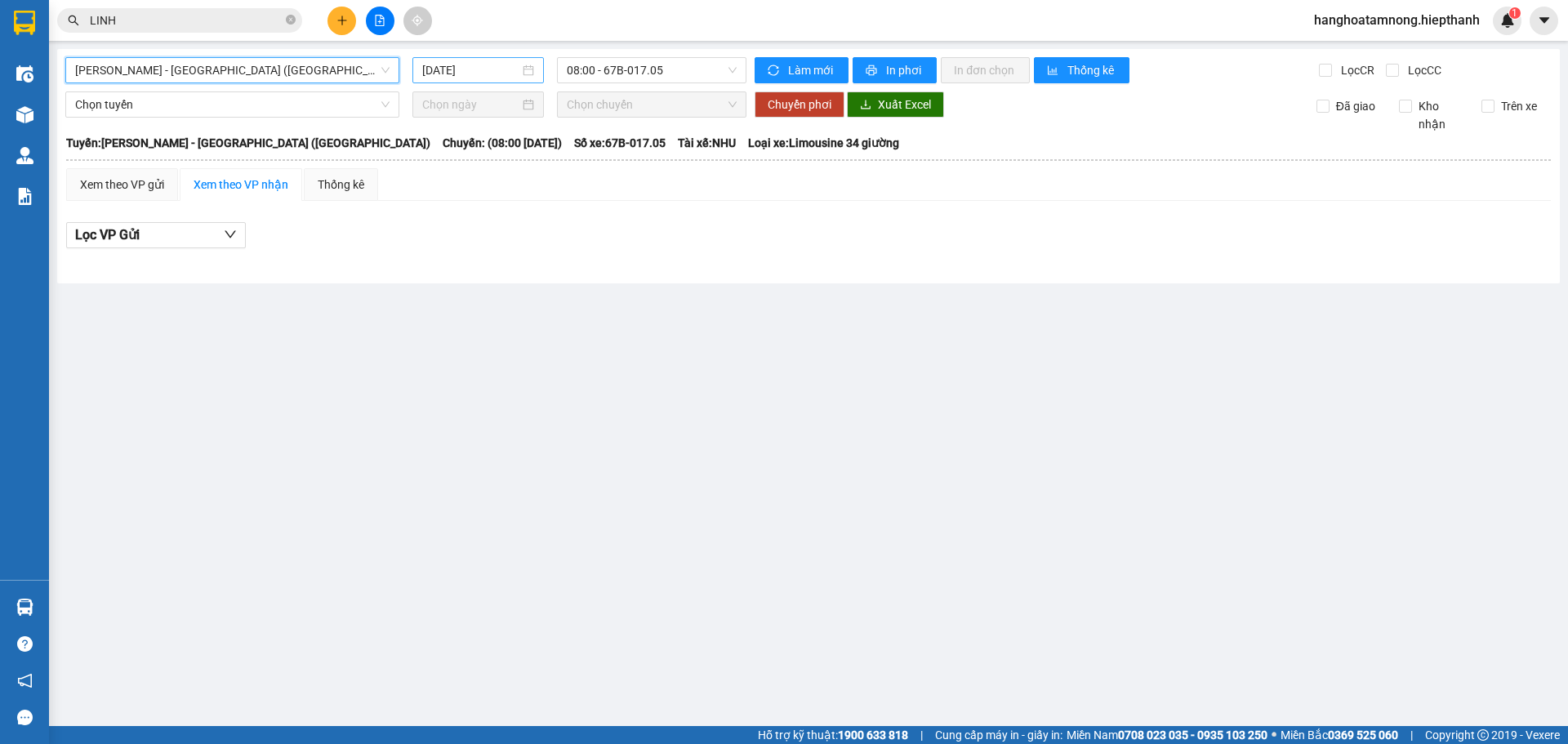
click at [526, 65] on div "[DATE]" at bounding box center [478, 69] width 112 height 18
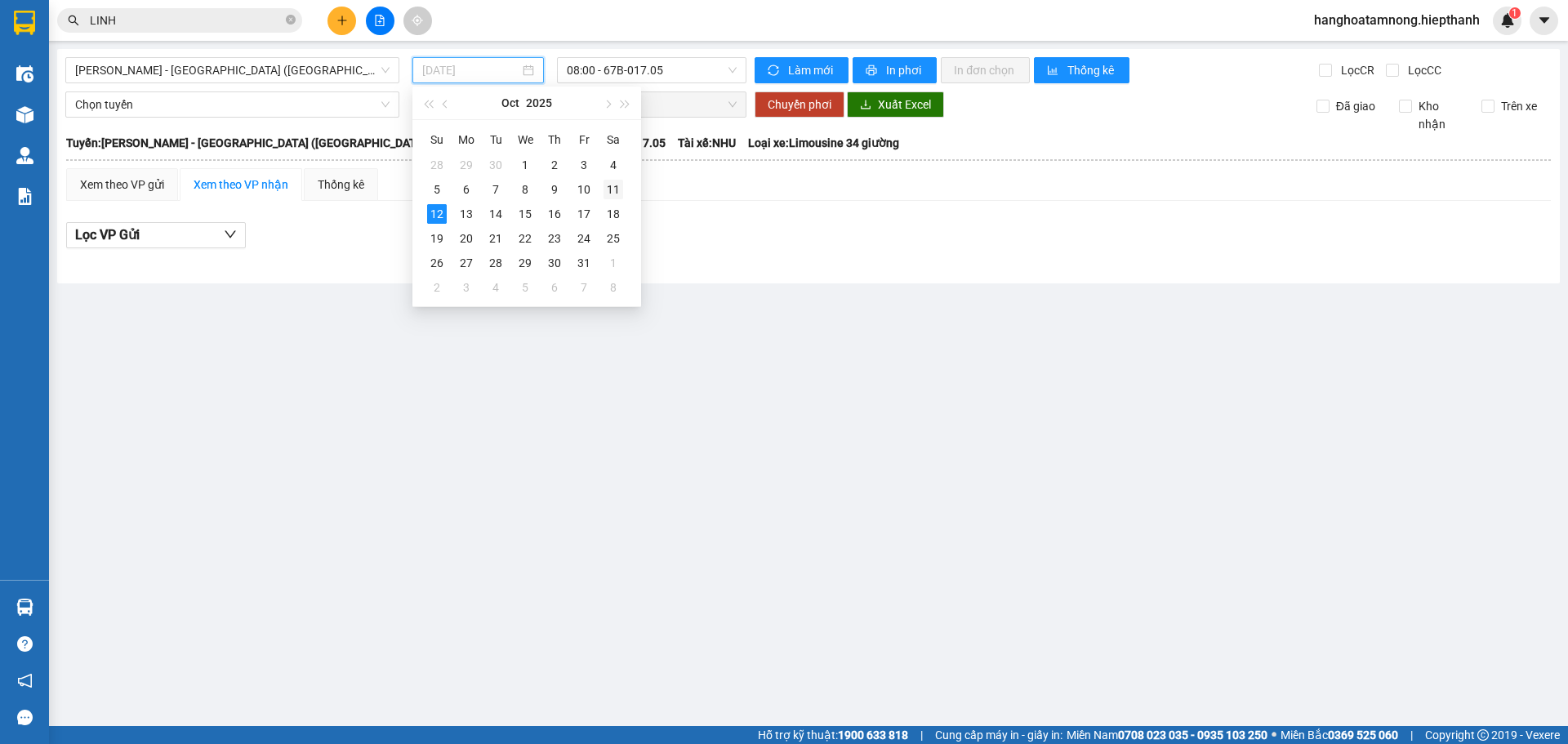
click at [610, 185] on div "11" at bounding box center [612, 189] width 19 height 19
type input "[DATE]"
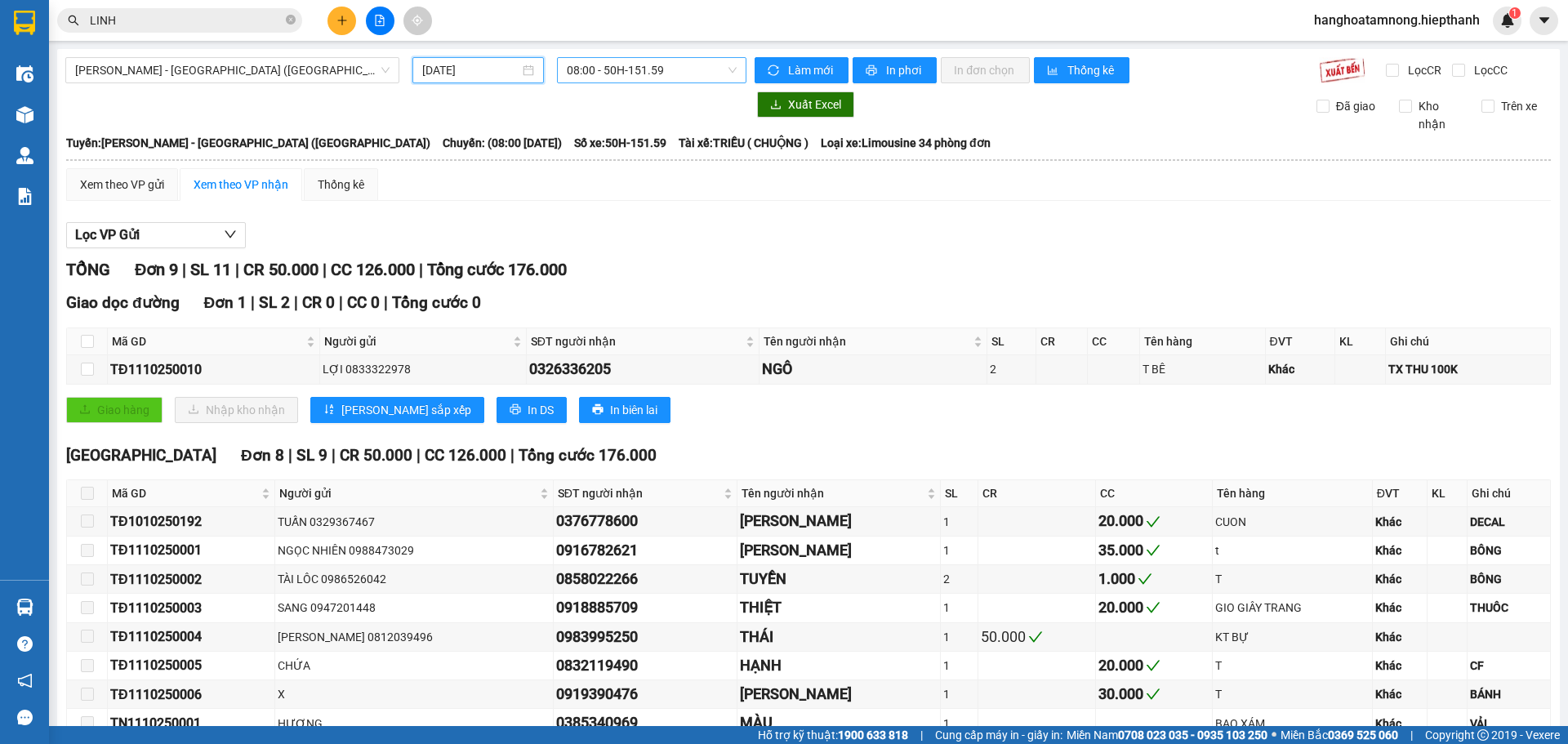
click at [625, 71] on span "08:00 - 50H-151.59" at bounding box center [651, 70] width 170 height 25
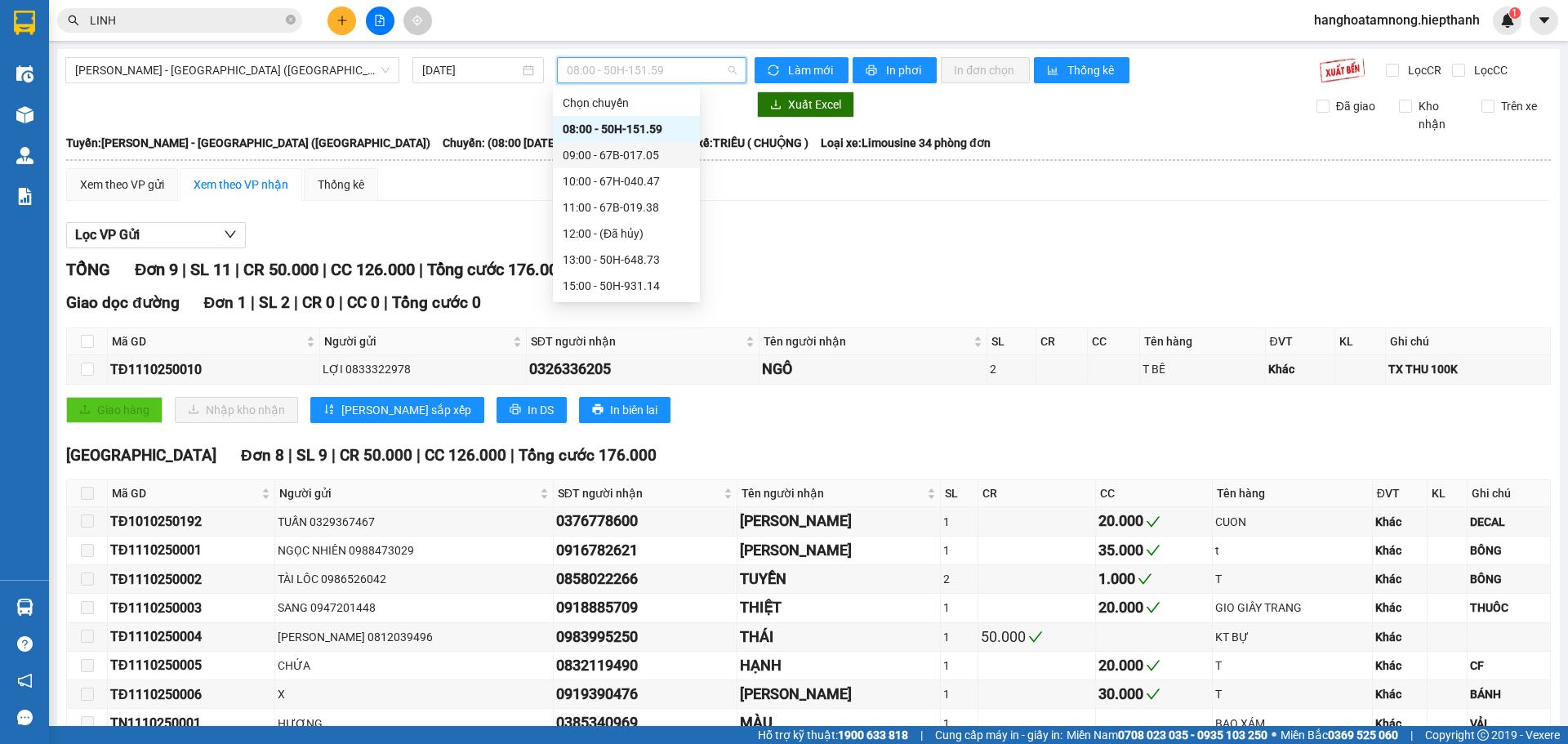
scroll to position [104, 0]
click at [584, 213] on div "17:00 - 50H-716.94" at bounding box center [626, 207] width 127 height 18
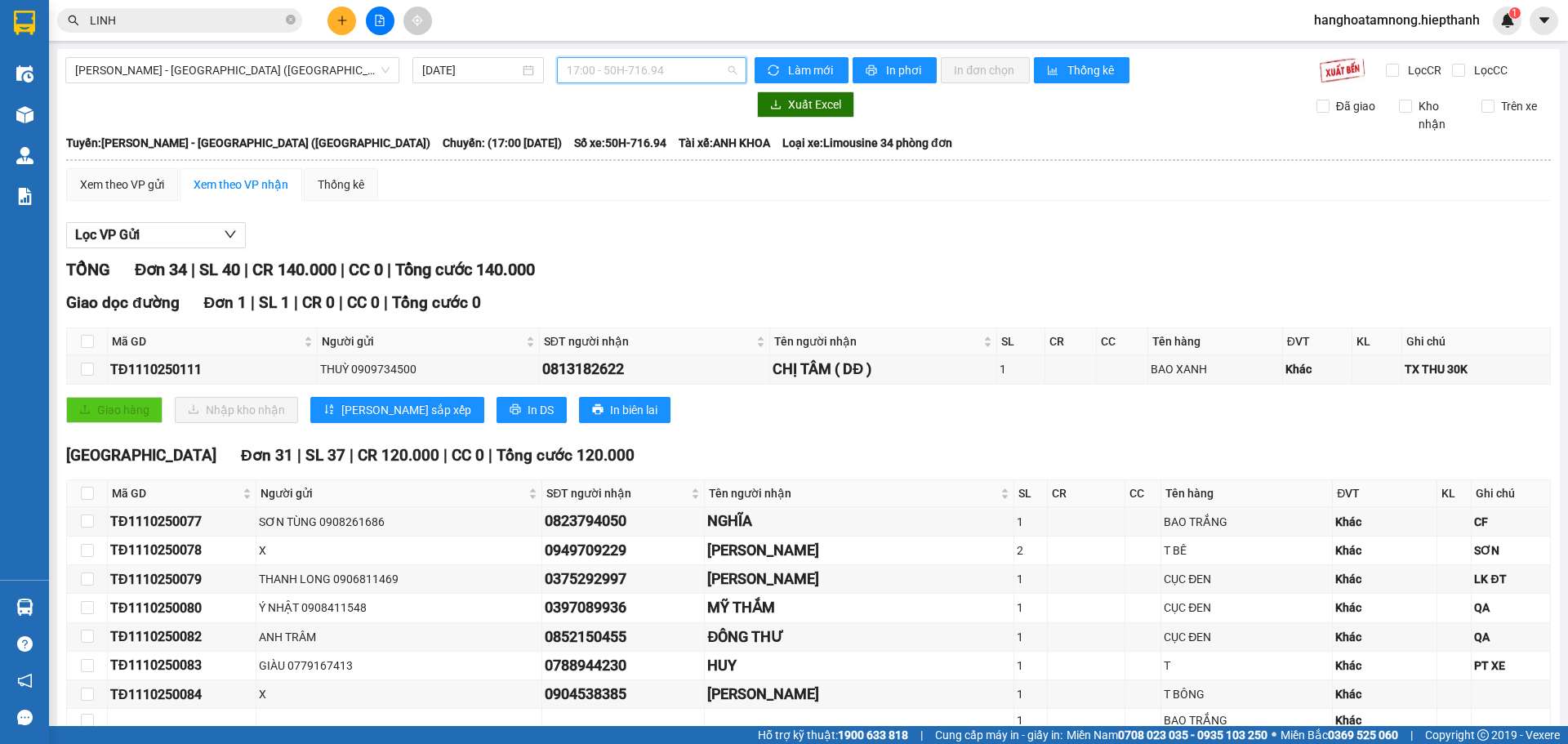
click at [650, 69] on span "17:00 - 50H-716.94" at bounding box center [651, 70] width 170 height 25
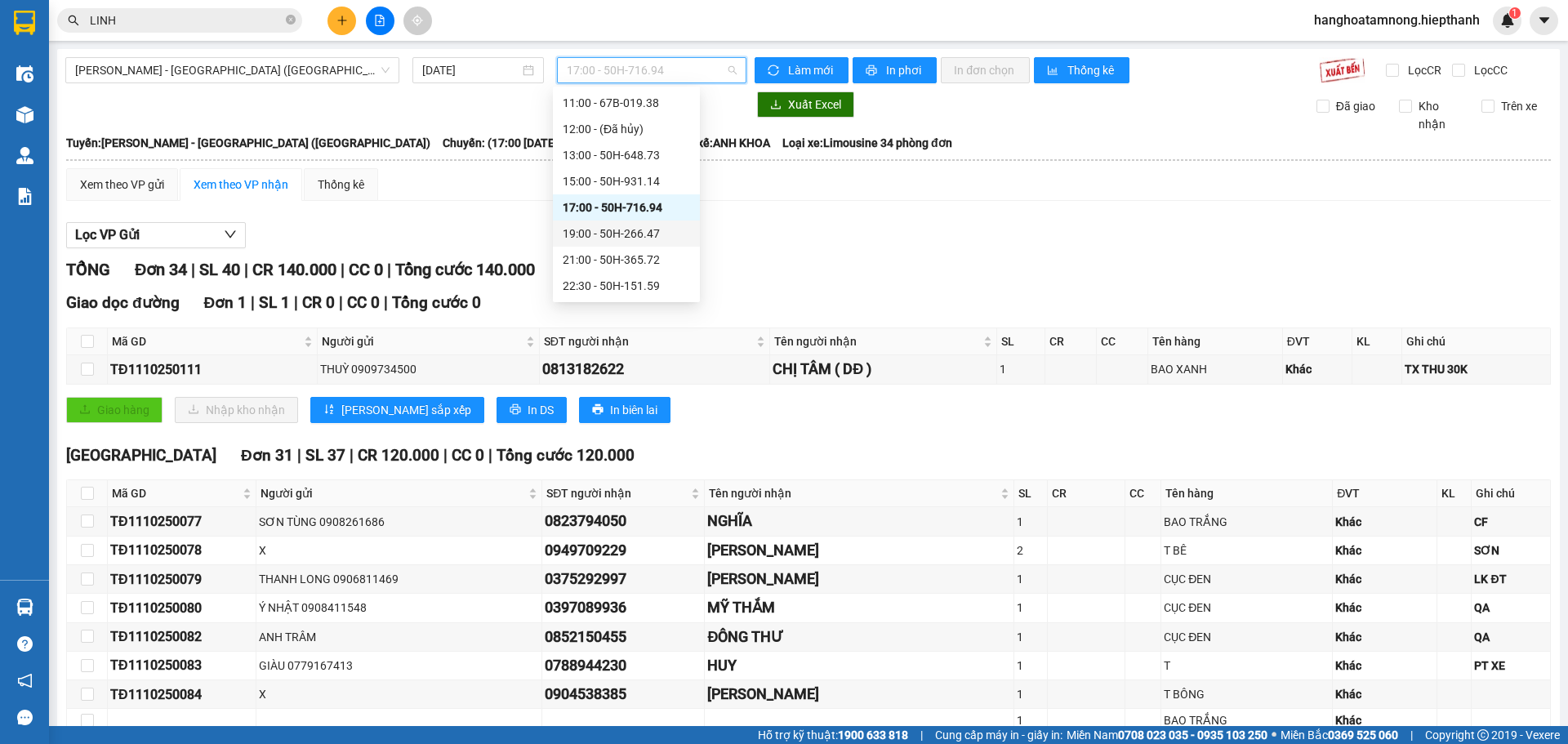
click at [588, 237] on div "19:00 - 50H-266.47" at bounding box center [626, 232] width 127 height 18
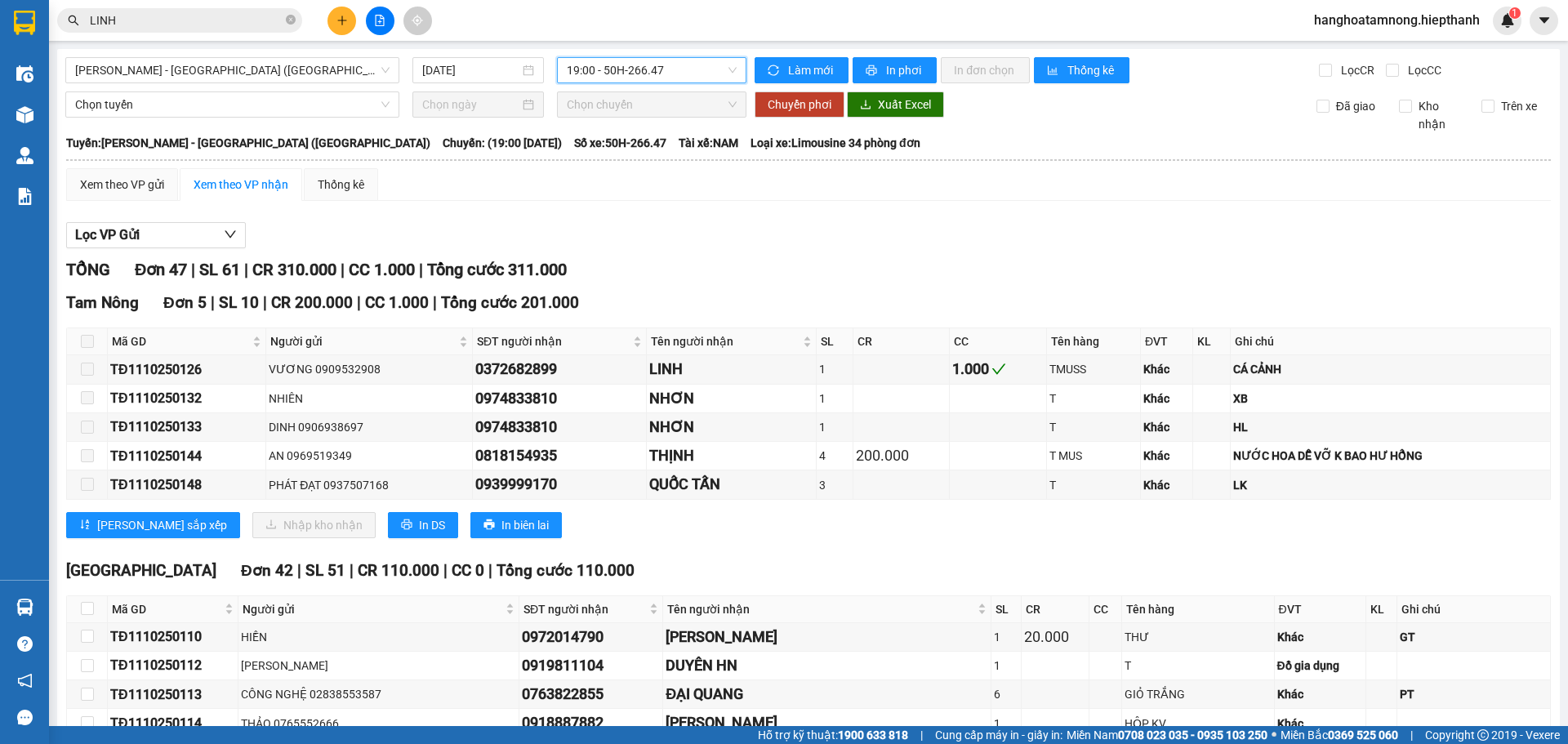
click at [650, 71] on span "19:00 - 50H-266.47" at bounding box center [651, 70] width 170 height 25
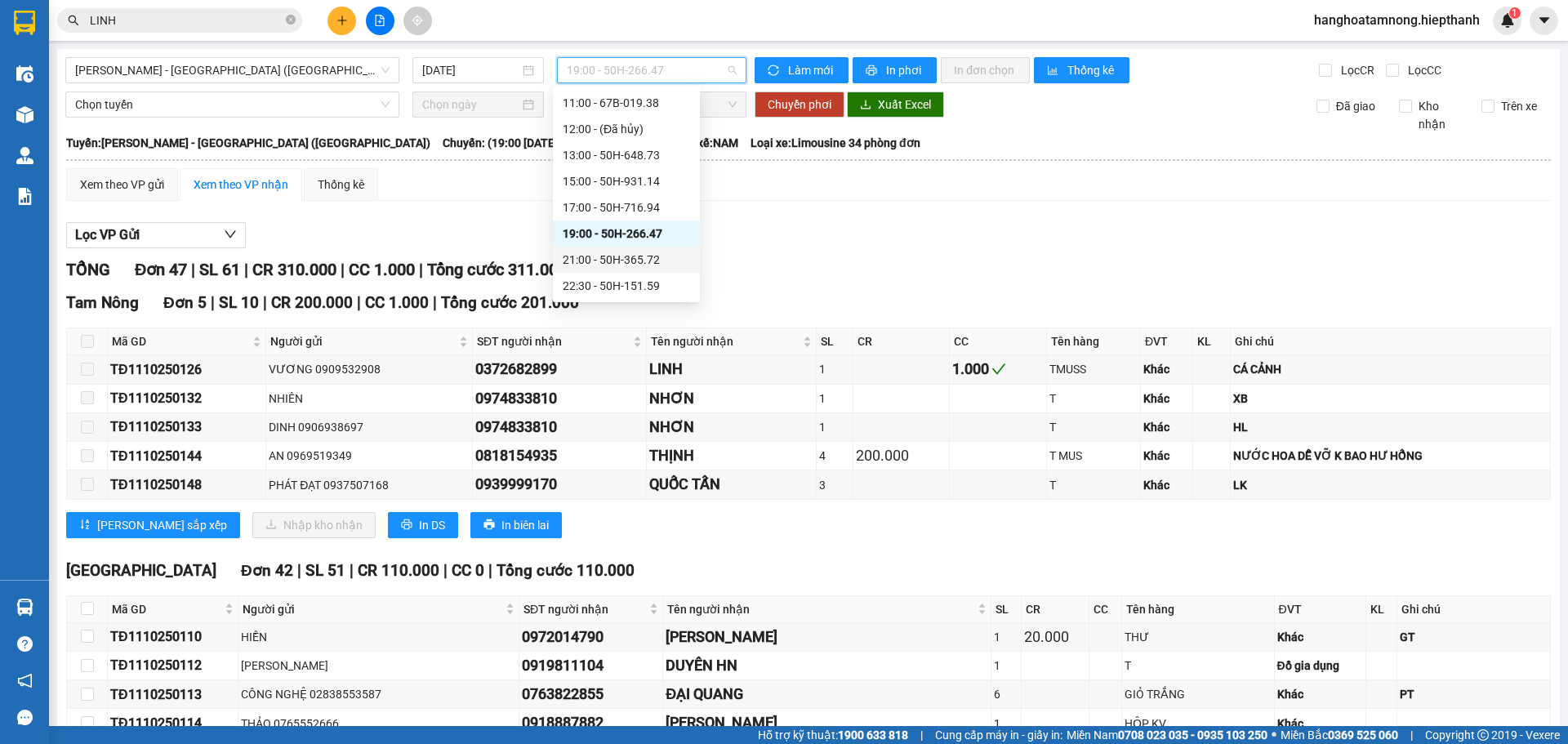
click at [599, 260] on div "21:00 - 50H-365.72" at bounding box center [626, 259] width 127 height 18
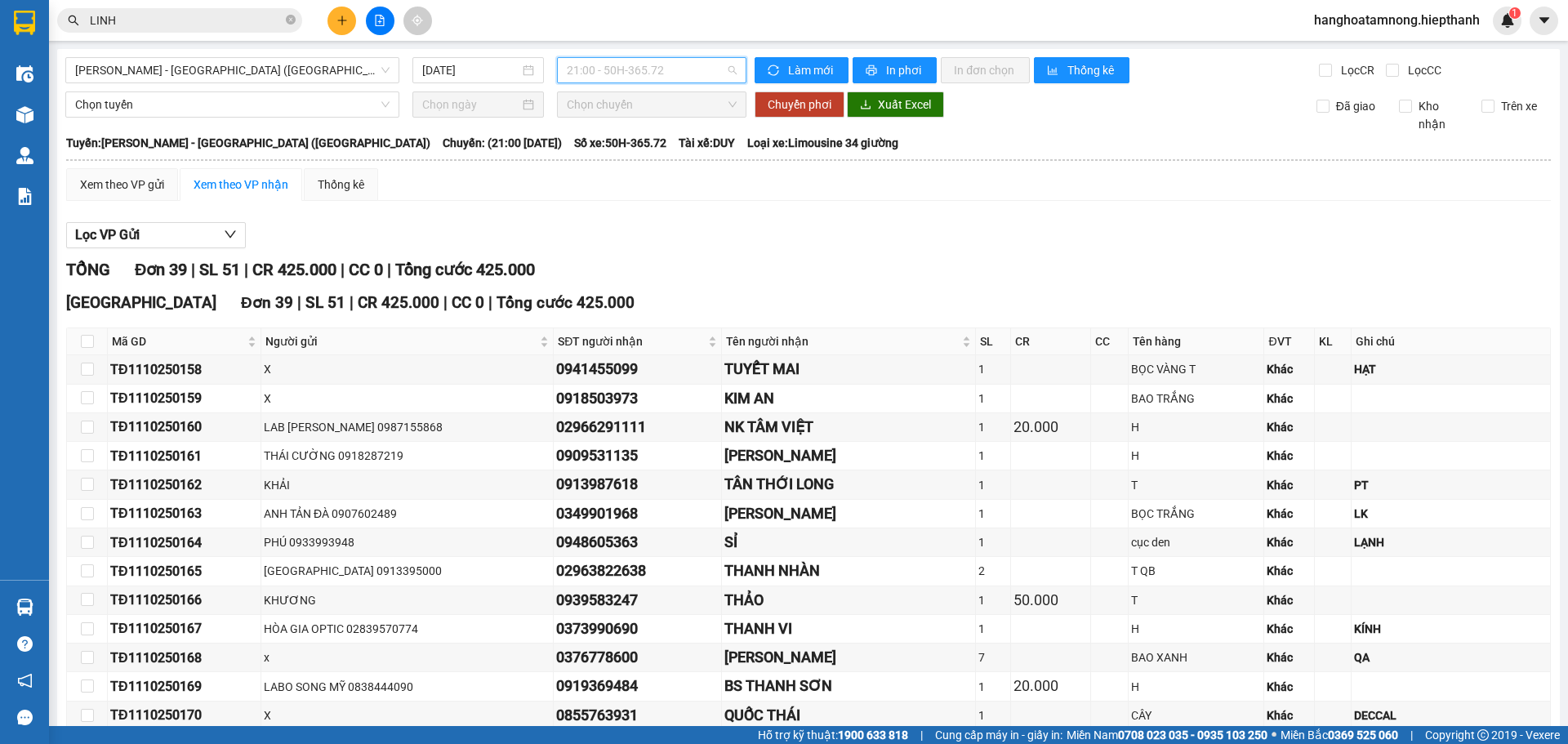
click at [606, 74] on span "21:00 - 50H-365.72" at bounding box center [651, 70] width 170 height 25
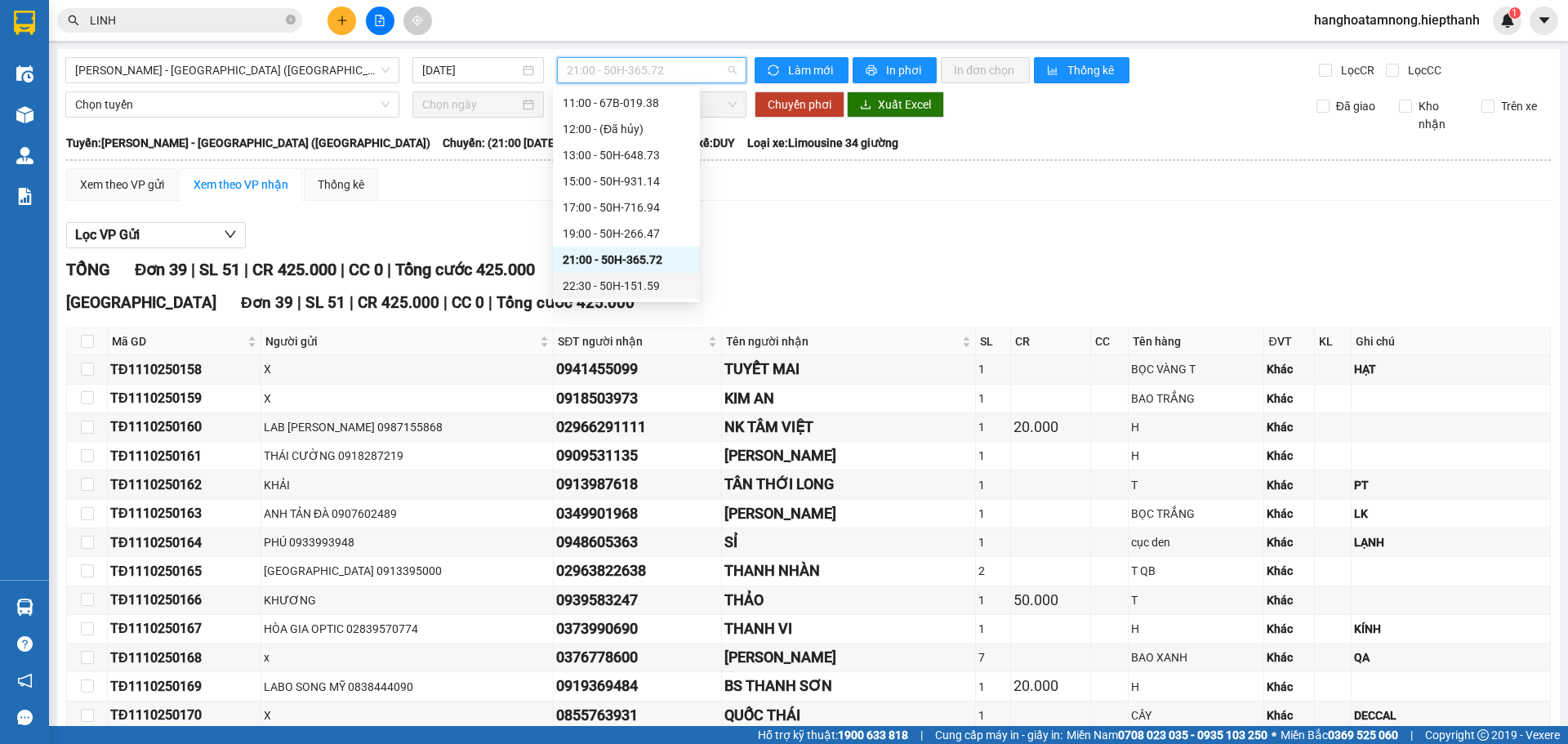
click at [588, 284] on div "22:30 - 50H-151.59" at bounding box center [626, 285] width 127 height 18
